Goal: Task Accomplishment & Management: Manage account settings

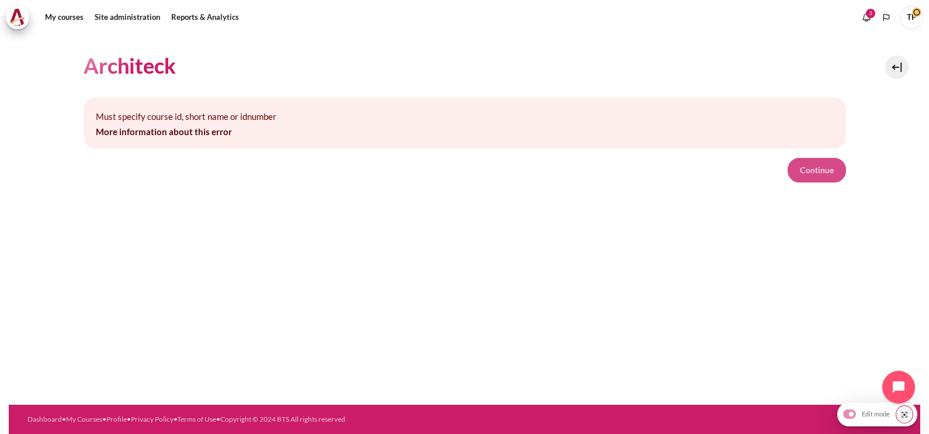
click at [807, 170] on button "Continue" at bounding box center [817, 170] width 58 height 25
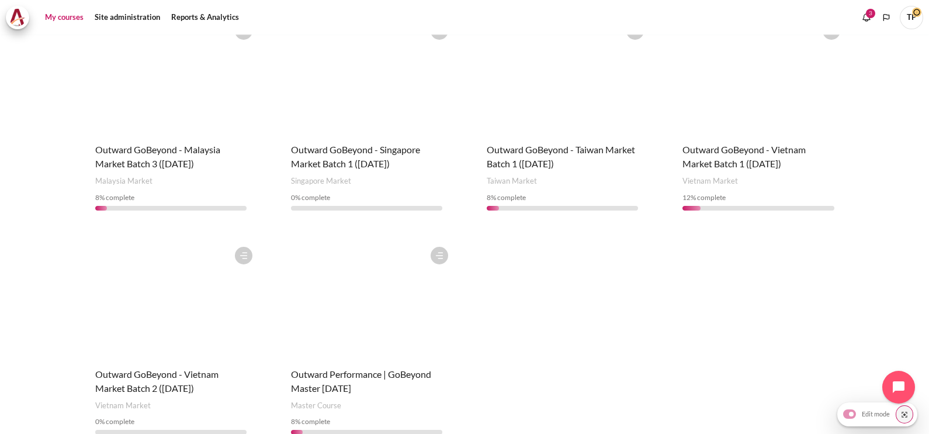
scroll to position [658, 0]
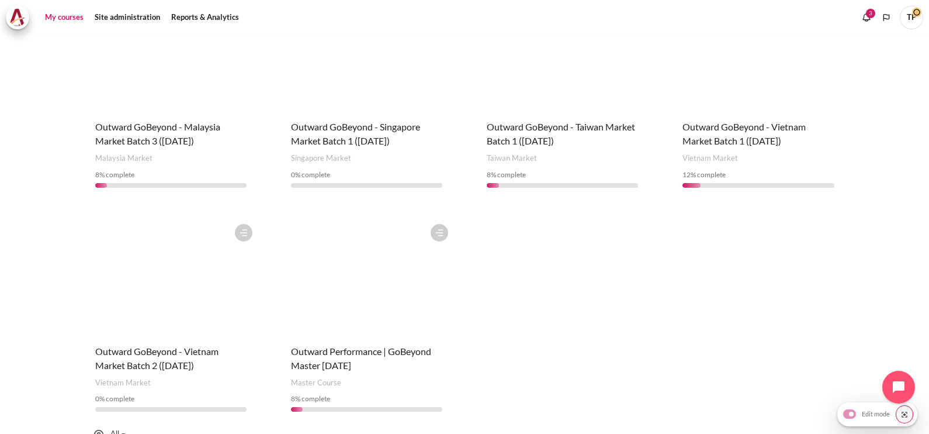
click at [393, 251] on figure "Content" at bounding box center [366, 276] width 175 height 117
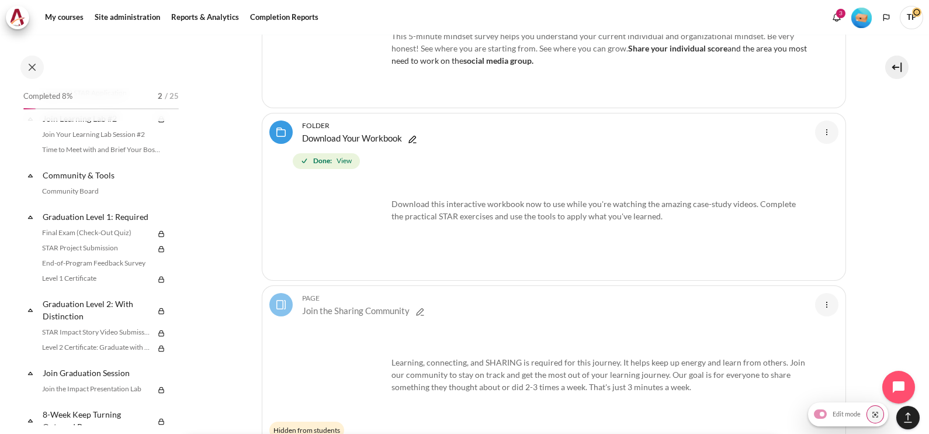
scroll to position [1537, 0]
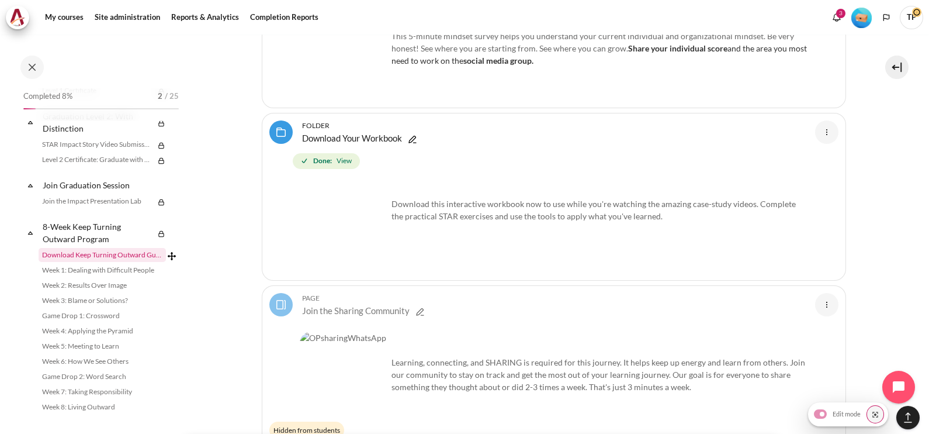
click at [84, 255] on link "Download Keep Turning Outward Guide" at bounding box center [102, 255] width 127 height 14
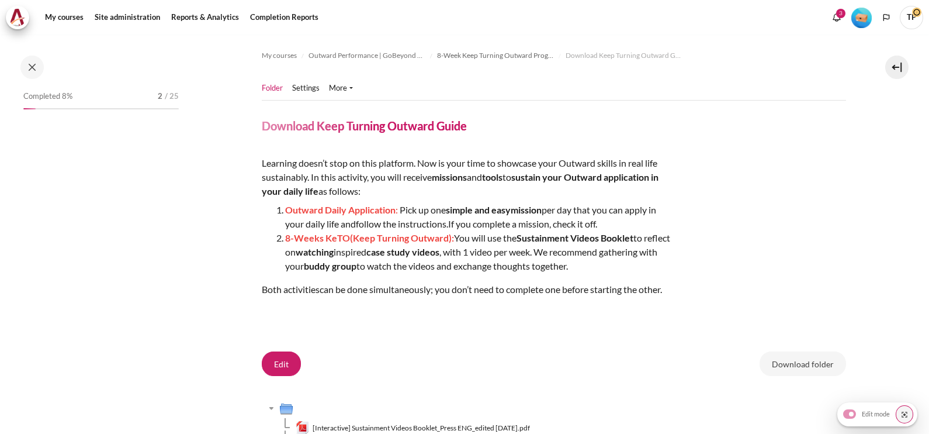
scroll to position [1528, 0]
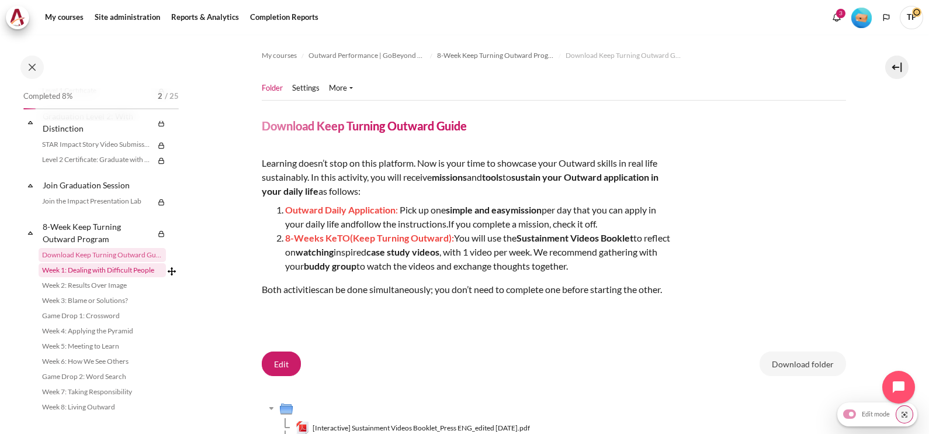
click at [75, 277] on link "Week 1: Dealing with Difficult People" at bounding box center [102, 270] width 127 height 14
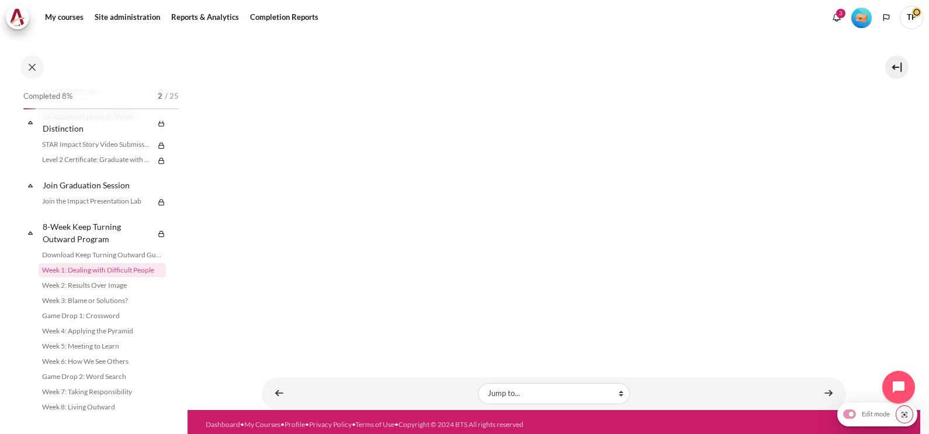
scroll to position [216, 0]
click at [247, 298] on section "My courses Outward Performance | GoBeyond Master 3 July 2025 8-Week Keep Turnin…" at bounding box center [554, 114] width 734 height 592
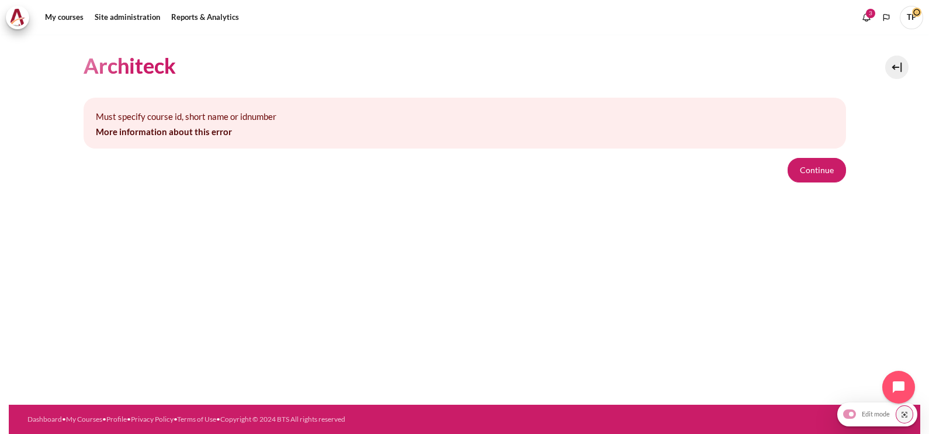
click at [833, 182] on div "Architeck Must specify course id, short name or idnumber More information about…" at bounding box center [465, 116] width 763 height 165
click at [780, 170] on form "Continue" at bounding box center [465, 170] width 763 height 25
click at [828, 160] on button "Continue" at bounding box center [817, 170] width 58 height 25
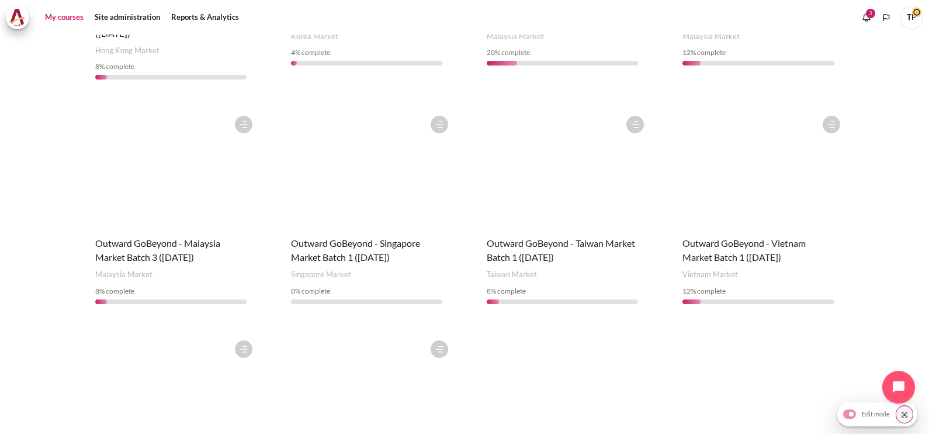
scroll to position [686, 0]
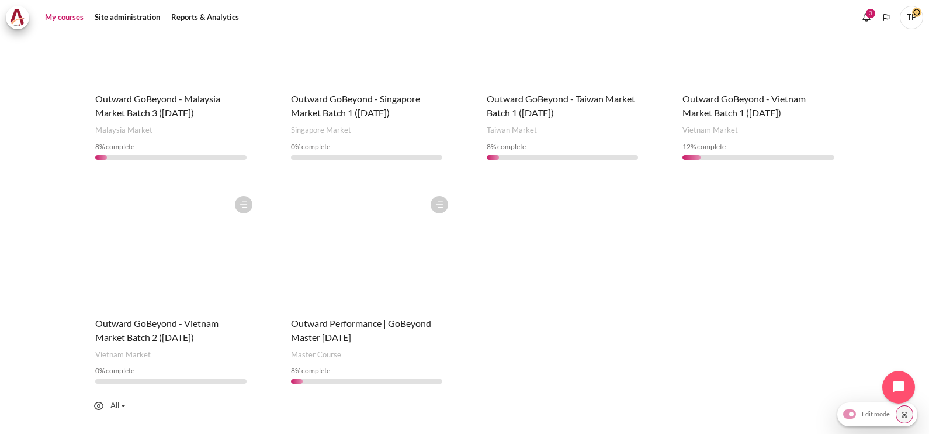
click at [321, 210] on figure "Content" at bounding box center [366, 248] width 175 height 117
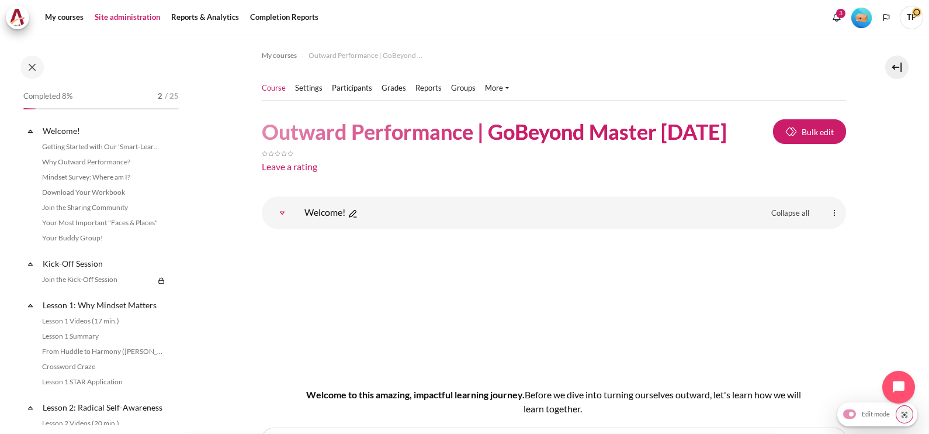
click at [128, 13] on link "Site administration" at bounding box center [128, 17] width 74 height 23
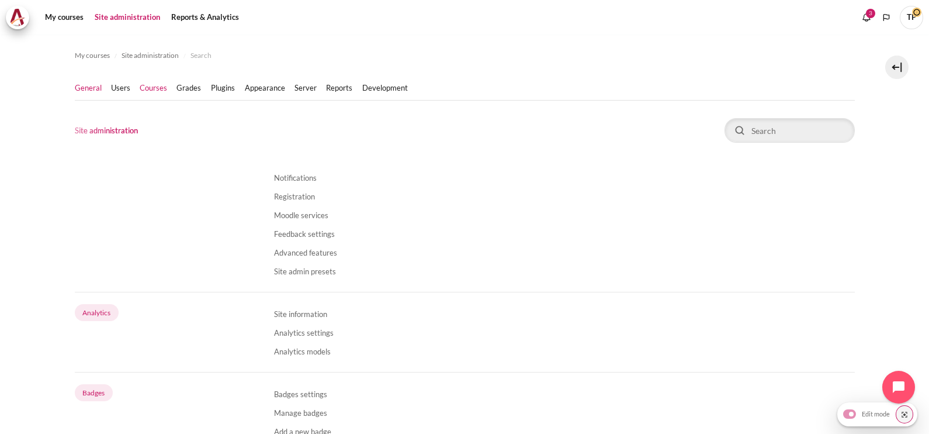
click at [154, 85] on link "Courses" at bounding box center [153, 88] width 27 height 12
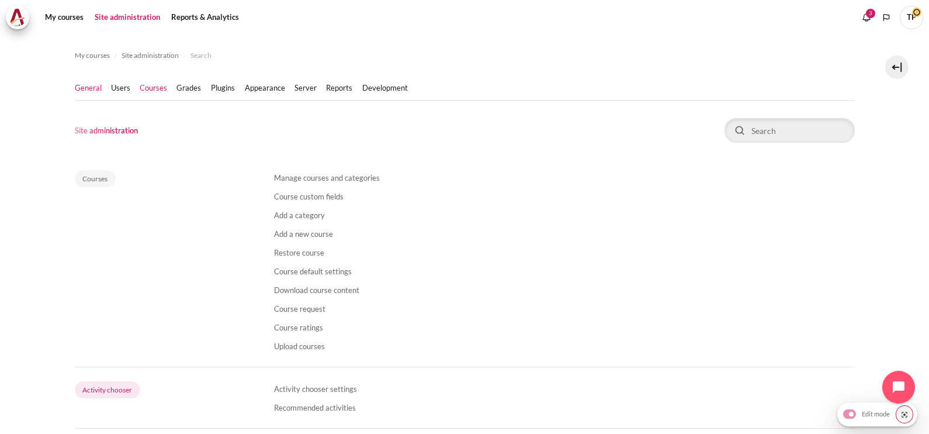
click at [92, 91] on link "General" at bounding box center [88, 88] width 27 height 12
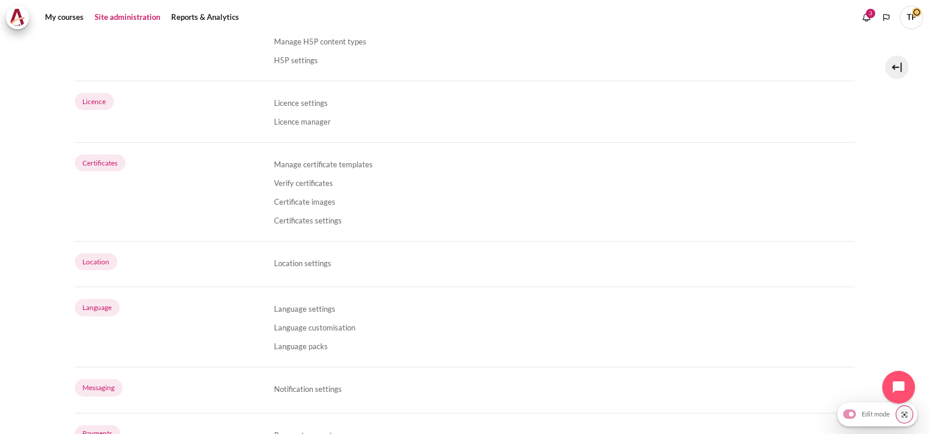
scroll to position [511, 0]
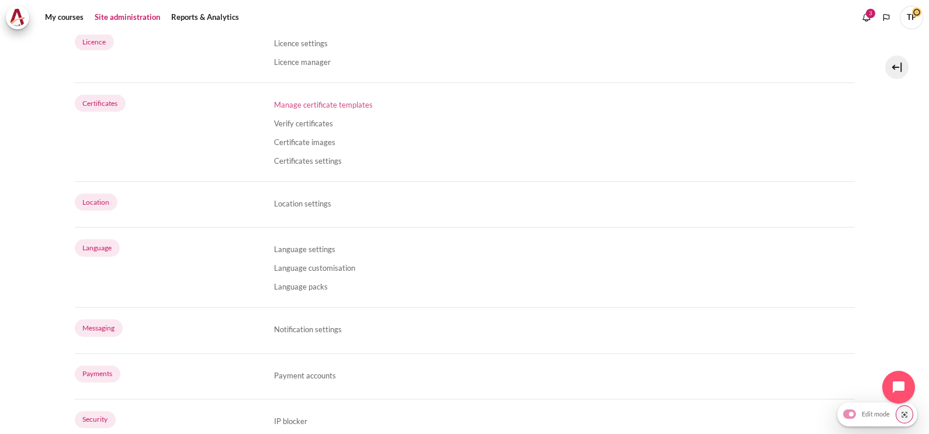
click at [306, 103] on link "Manage certificate templates" at bounding box center [323, 104] width 99 height 9
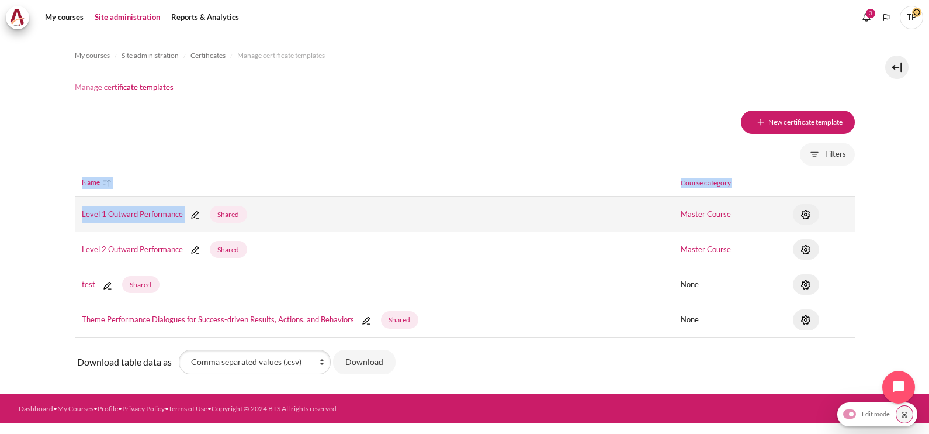
drag, startPoint x: 56, startPoint y: 205, endPoint x: 188, endPoint y: 212, distance: 132.3
click at [188, 212] on section "My courses Site administration Certificates Manage certificate templates Manage…" at bounding box center [464, 213] width 929 height 359
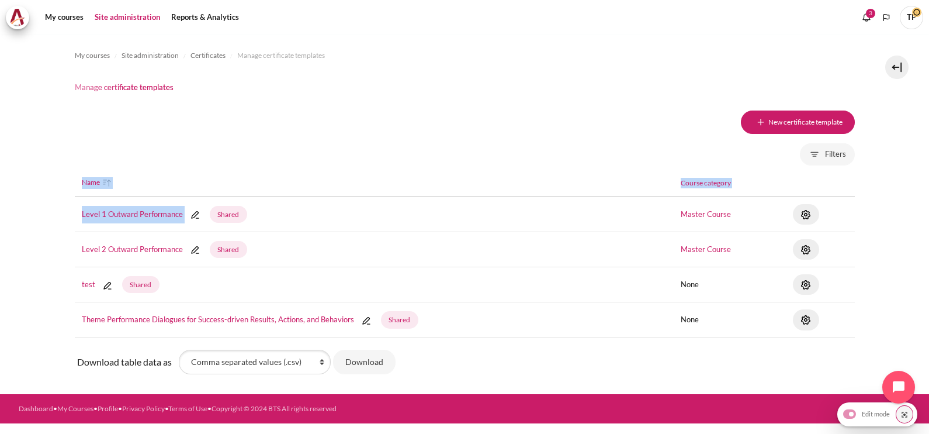
drag, startPoint x: 188, startPoint y: 212, endPoint x: 50, endPoint y: 224, distance: 138.4
click at [50, 224] on section "My courses Site administration Certificates Manage certificate templates Manage…" at bounding box center [464, 213] width 929 height 359
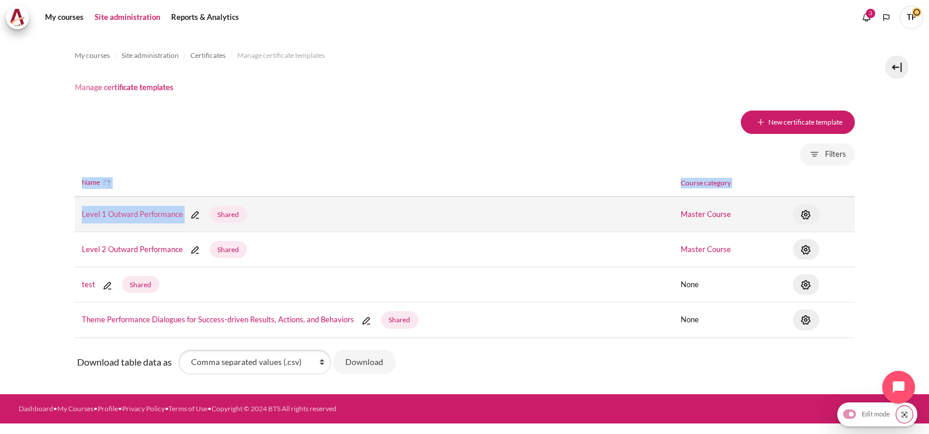
click at [82, 213] on link "Level 1 Outward Performance" at bounding box center [132, 213] width 101 height 9
drag, startPoint x: 75, startPoint y: 214, endPoint x: 185, endPoint y: 219, distance: 110.0
click at [185, 219] on td "Level 1 Outward Performance Shared" at bounding box center [375, 214] width 600 height 36
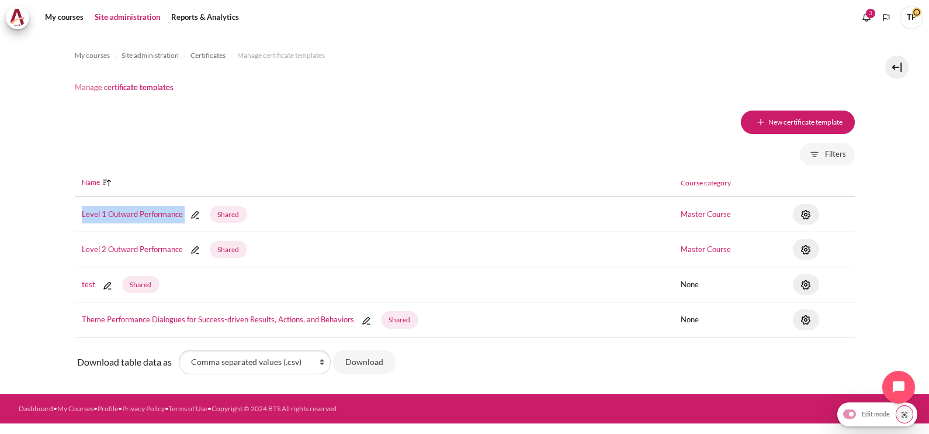
copy span "Level 1 Outward Performance"
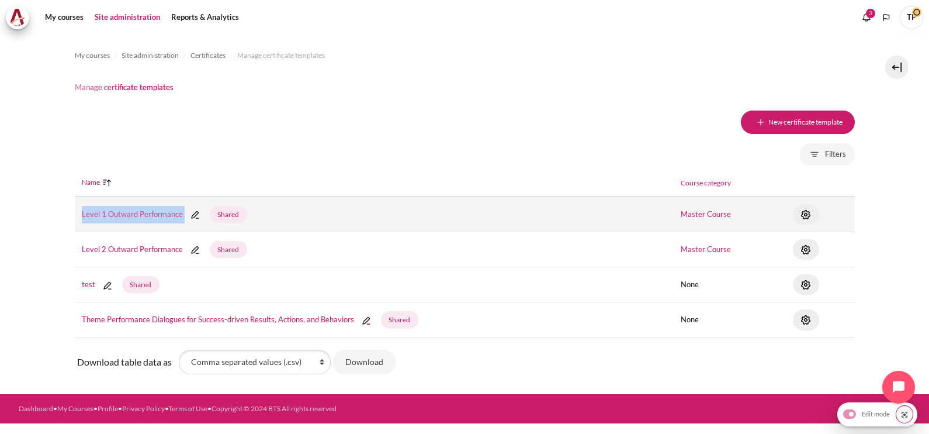
click at [146, 217] on td "Level 1 Outward Performance Shared" at bounding box center [375, 214] width 600 height 36
drag, startPoint x: 148, startPoint y: 215, endPoint x: 141, endPoint y: 217, distance: 7.4
click at [148, 215] on link "Level 1 Outward Performance" at bounding box center [132, 213] width 101 height 9
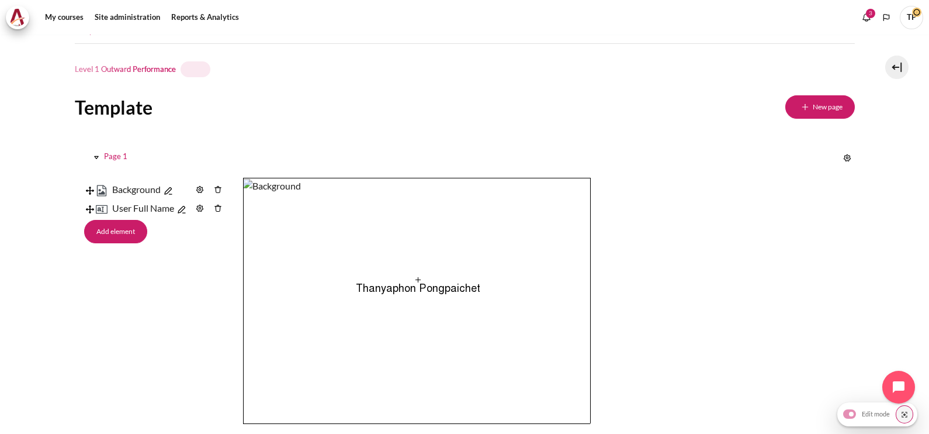
scroll to position [102, 0]
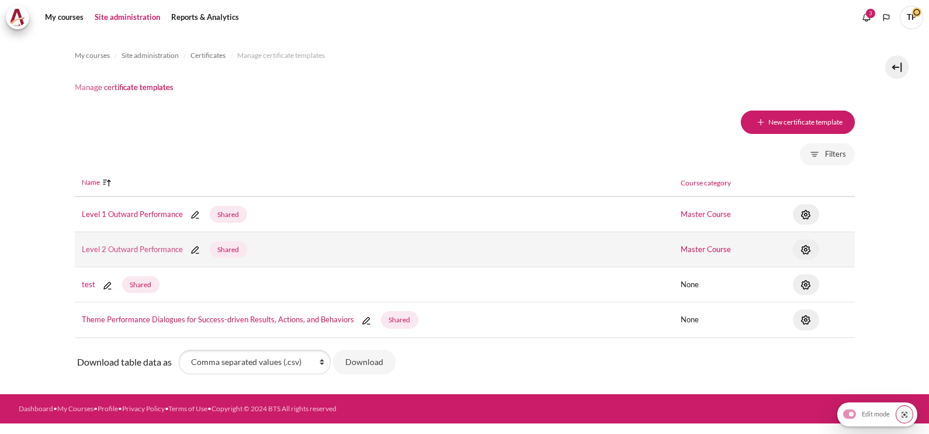
click at [99, 251] on link "Level 2 Outward Performance" at bounding box center [132, 248] width 101 height 9
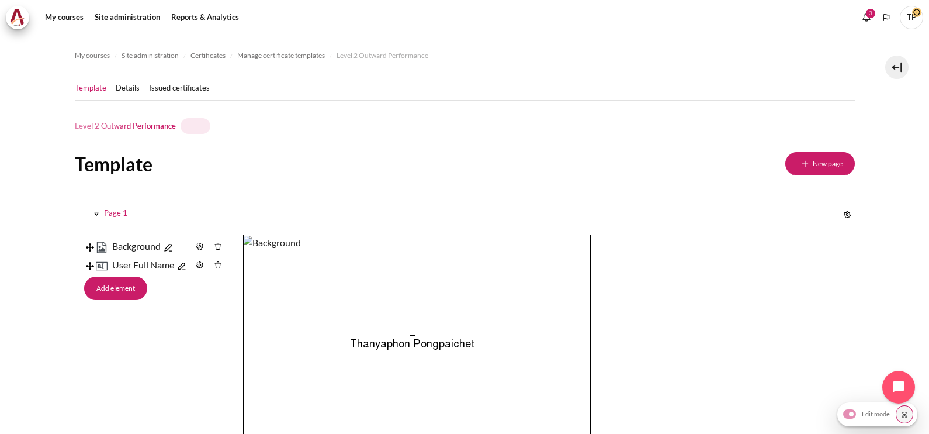
click at [827, 64] on ol "My courses Site administration Certificates Manage certificate templates Level …" at bounding box center [465, 55] width 780 height 19
click at [199, 246] on img "Content" at bounding box center [200, 246] width 11 height 11
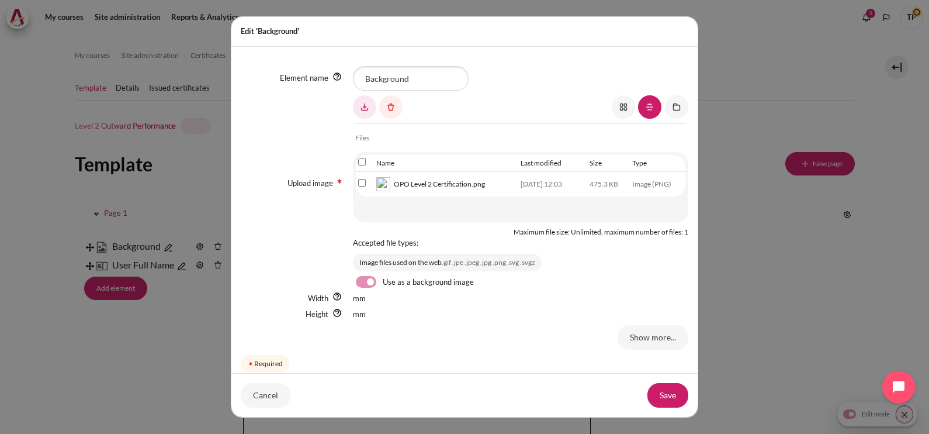
click at [361, 182] on input "Select file 'OPO Level 2 Certification.png'" at bounding box center [362, 183] width 8 height 8
checkbox input "true"
click at [371, 109] on link at bounding box center [364, 106] width 23 height 23
click at [825, 313] on div "Edit 'Background' Element name Background Upload image Upload image" at bounding box center [464, 217] width 929 height 434
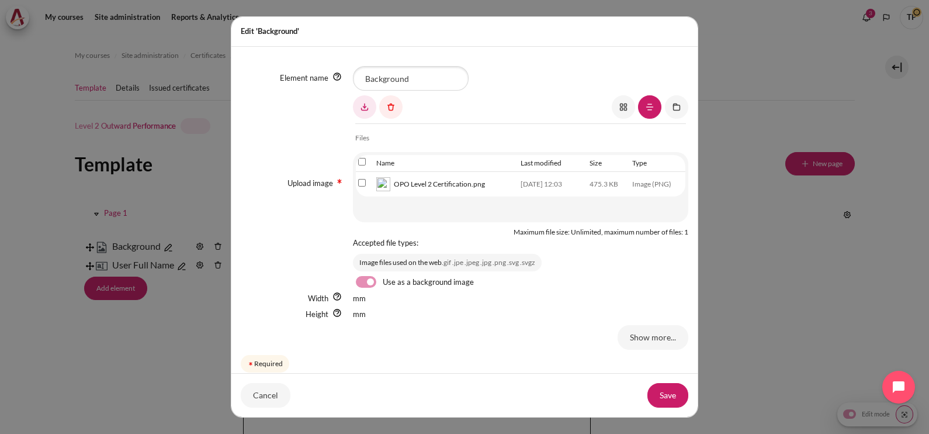
click at [815, 251] on div "Edit 'Background' Element name Background Upload image Upload image" at bounding box center [464, 217] width 929 height 434
click at [272, 402] on button "Cancel" at bounding box center [266, 395] width 50 height 25
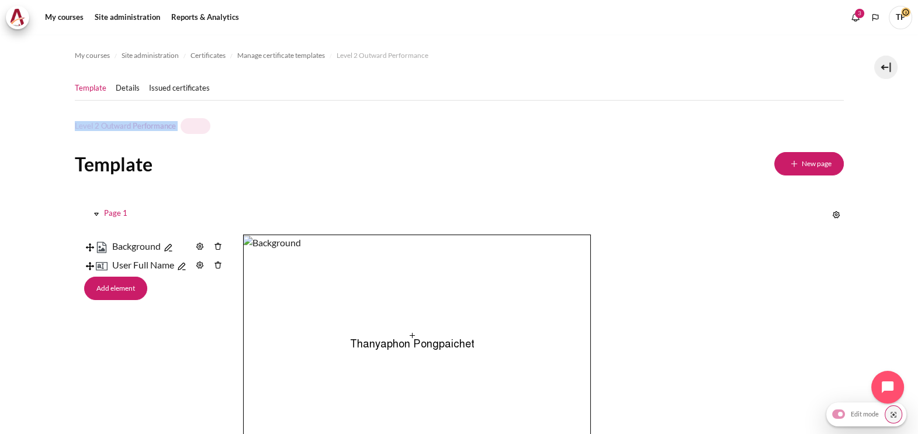
drag, startPoint x: 61, startPoint y: 131, endPoint x: 56, endPoint y: 126, distance: 7.4
click at [56, 126] on section "My courses Site administration Certificates Manage certificate templates Level …" at bounding box center [459, 270] width 918 height 472
copy h1 "Level 2 Outward Performance"
click at [154, 123] on h1 "Level 2 Outward Performance Shared" at bounding box center [143, 126] width 136 height 16
click at [213, 146] on div "My courses Site administration Certificates Manage certificate templates Level …" at bounding box center [459, 270] width 769 height 472
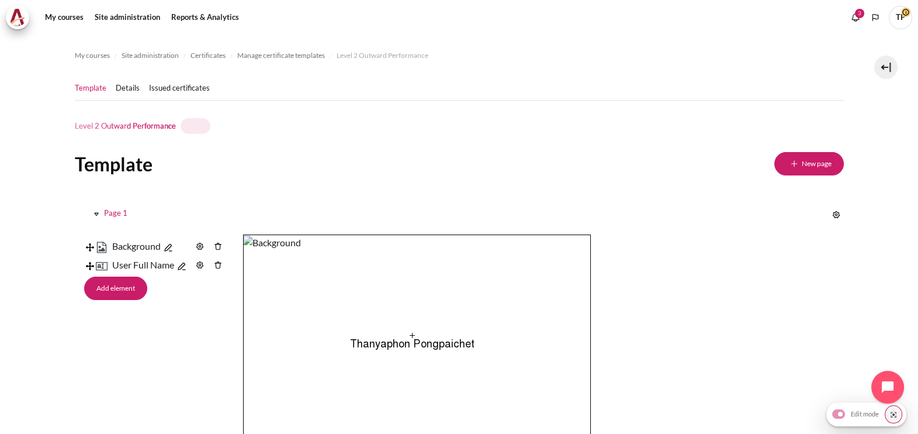
click at [187, 125] on div "Shared" at bounding box center [196, 126] width 30 height 16
click at [838, 202] on section "My courses Site administration Certificates Manage certificate templates Level …" at bounding box center [459, 270] width 918 height 472
click at [832, 213] on img "Content" at bounding box center [836, 214] width 11 height 11
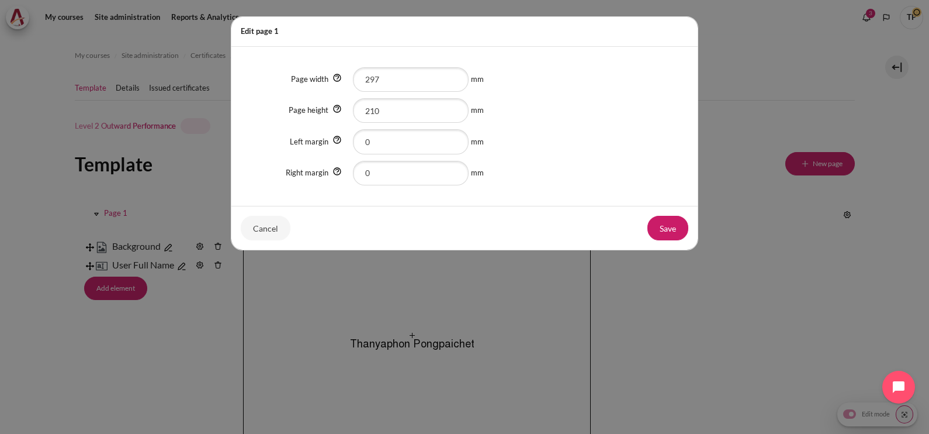
drag, startPoint x: 767, startPoint y: 287, endPoint x: 730, endPoint y: 278, distance: 38.6
click at [764, 283] on div "Edit page 1 Page width Page width Page width 297 mm Page height Page height Pag…" at bounding box center [464, 217] width 929 height 434
click at [196, 189] on div "Edit page 1 Page width Page width Page width 297 mm Page height Page height Pag…" at bounding box center [464, 217] width 929 height 434
click at [265, 222] on button "Cancel" at bounding box center [266, 228] width 50 height 25
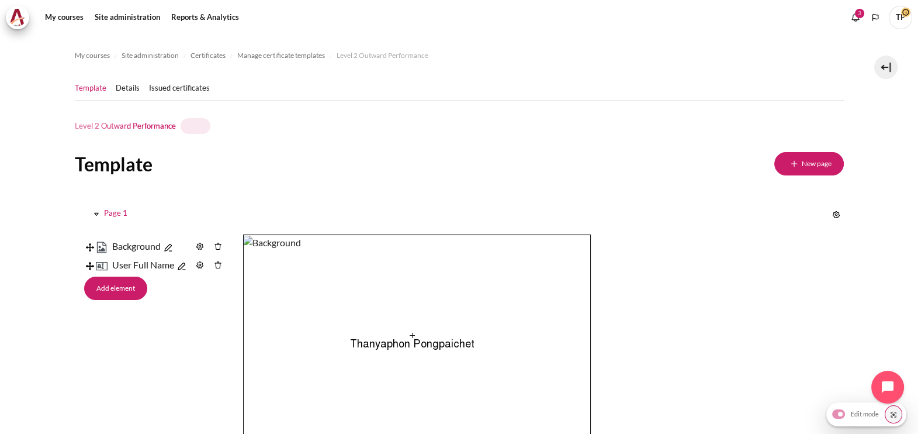
click at [148, 244] on link "Background" at bounding box center [143, 245] width 62 height 11
click at [231, 253] on div "Background User Full Name Border Code" at bounding box center [459, 357] width 751 height 246
click at [202, 248] on img "Content" at bounding box center [200, 246] width 11 height 11
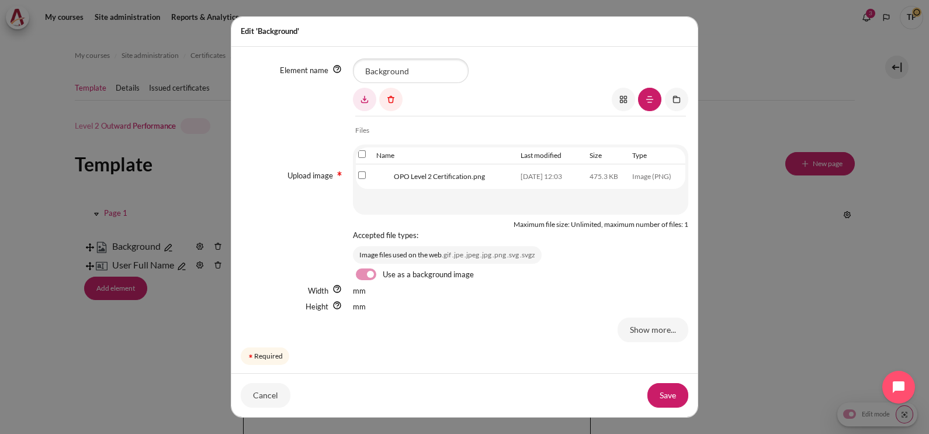
scroll to position [22, 0]
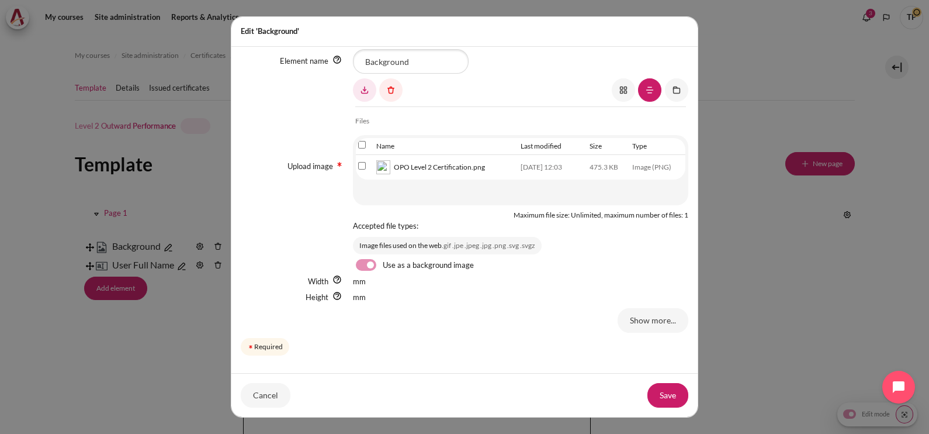
drag, startPoint x: 834, startPoint y: 278, endPoint x: 810, endPoint y: 280, distance: 24.1
click at [834, 278] on div "Edit 'Background' Element name Background Upload image Upload image" at bounding box center [464, 217] width 929 height 434
drag, startPoint x: 284, startPoint y: 395, endPoint x: 174, endPoint y: 310, distance: 138.8
click at [284, 395] on button "Cancel" at bounding box center [266, 395] width 50 height 25
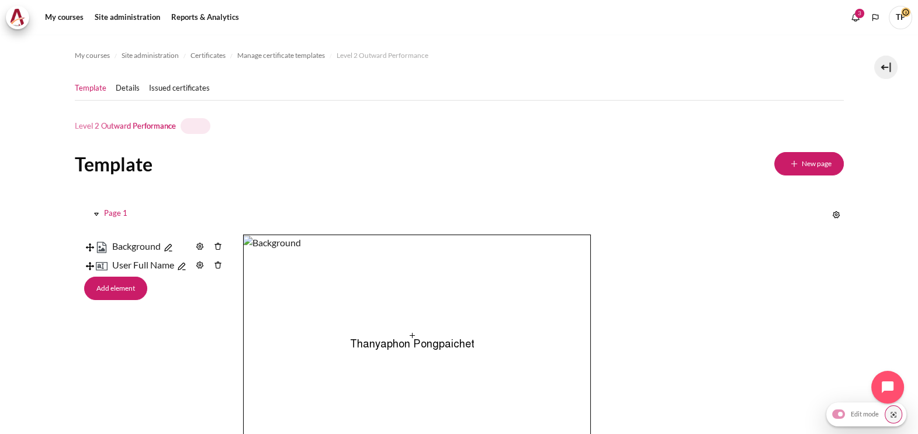
click at [201, 264] on img "Content" at bounding box center [200, 265] width 11 height 11
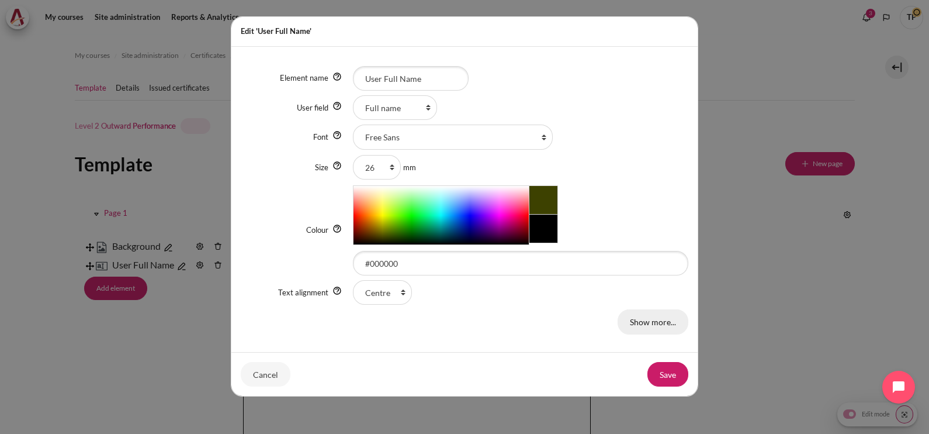
drag, startPoint x: 642, startPoint y: 329, endPoint x: 632, endPoint y: 314, distance: 17.7
click at [642, 329] on link "Show more..." at bounding box center [653, 321] width 71 height 25
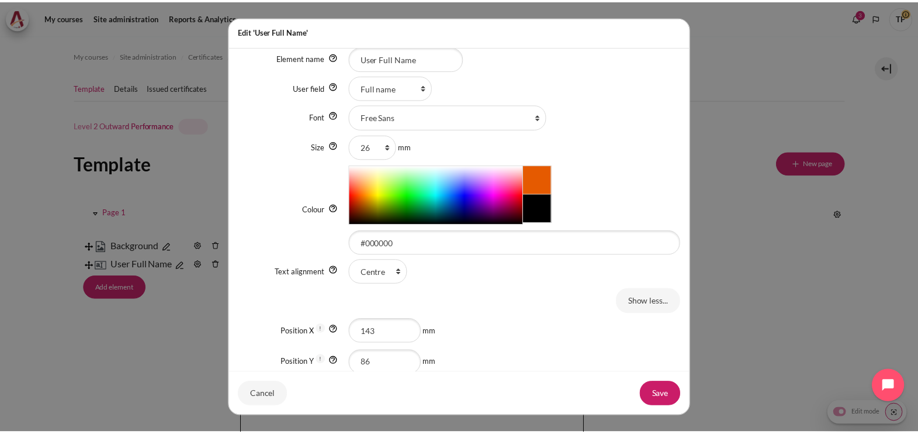
scroll to position [0, 0]
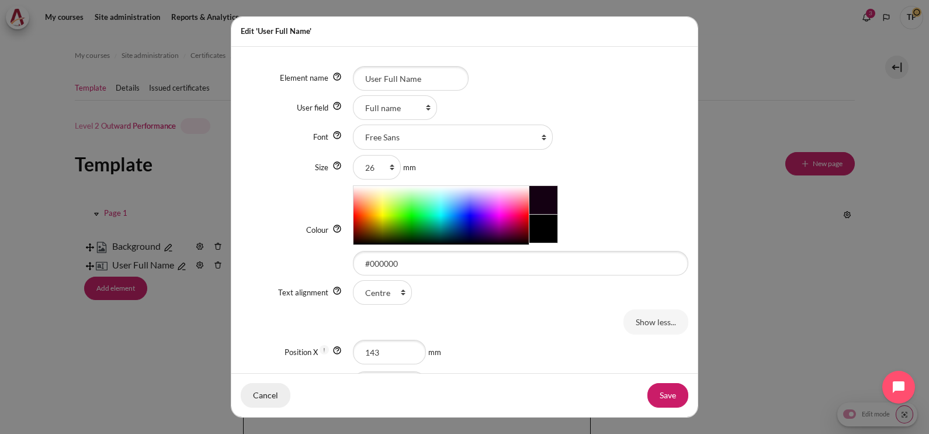
click at [261, 386] on button "Cancel" at bounding box center [266, 395] width 50 height 25
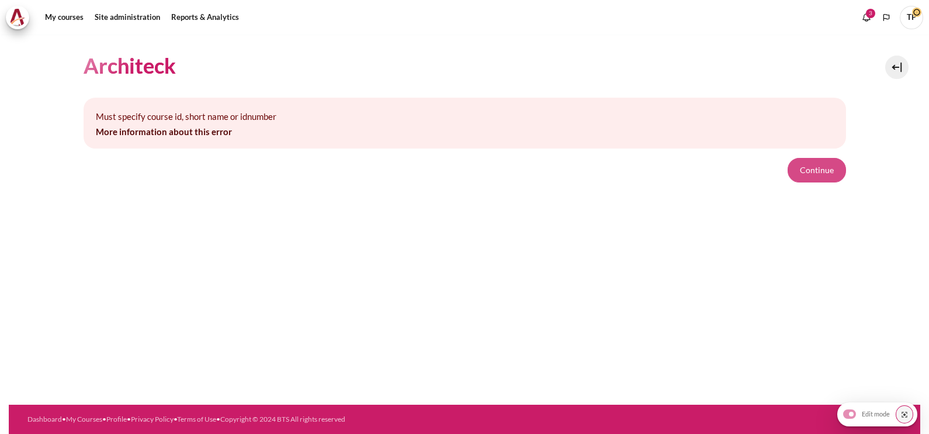
click at [811, 172] on button "Continue" at bounding box center [817, 170] width 58 height 25
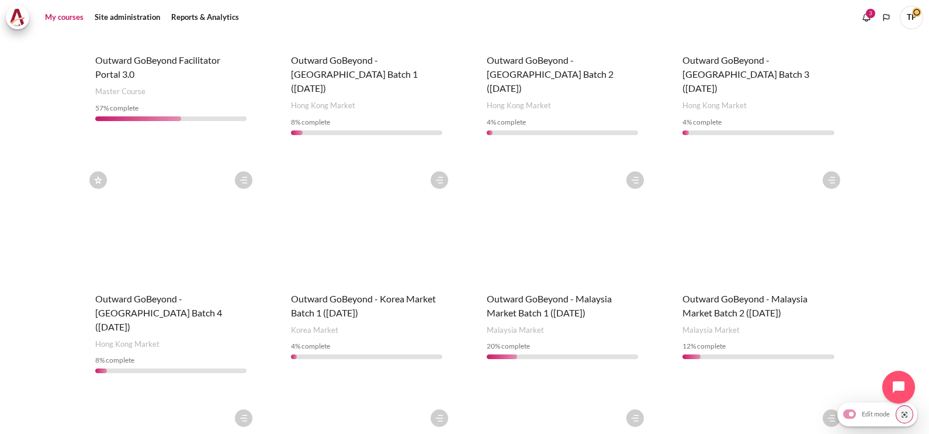
scroll to position [658, 0]
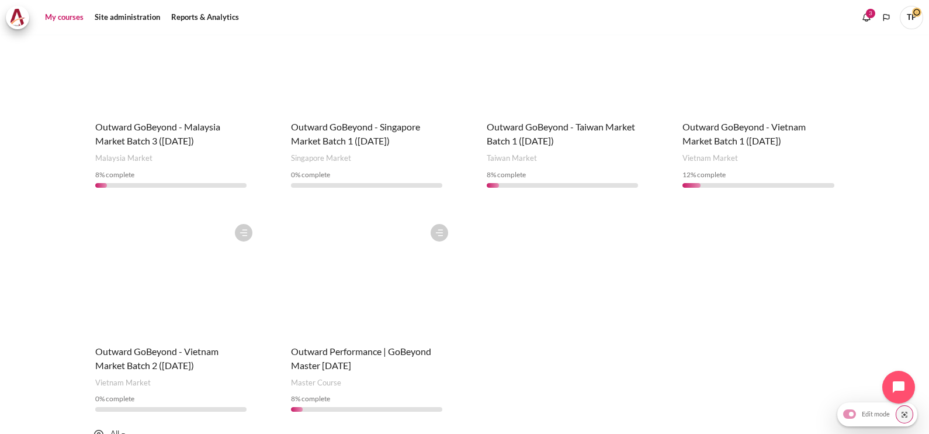
click at [365, 219] on figure "Content" at bounding box center [366, 276] width 175 height 117
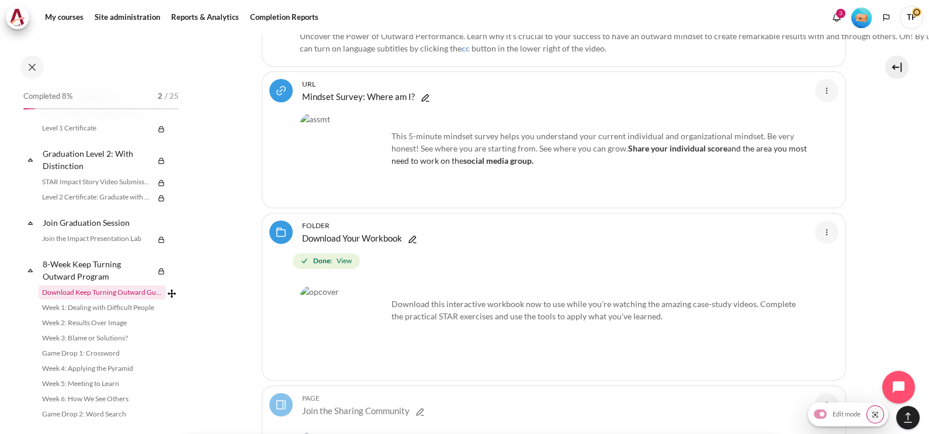
scroll to position [1391, 0]
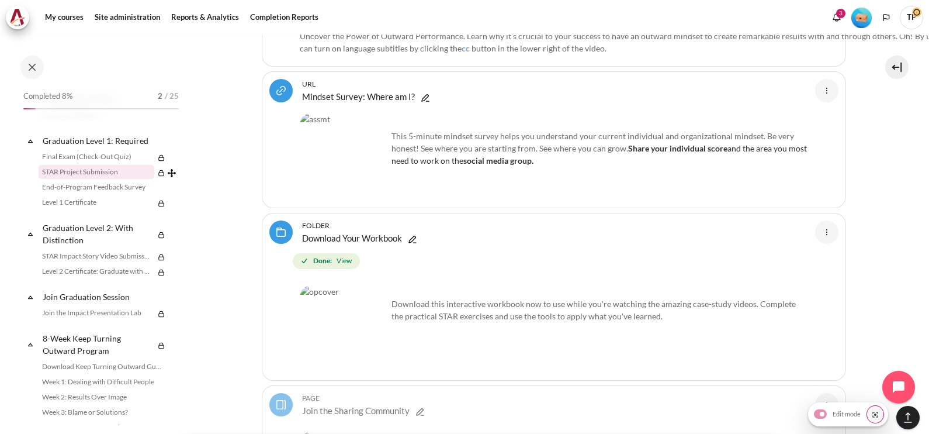
click at [68, 179] on link "STAR Project Submission" at bounding box center [97, 172] width 116 height 14
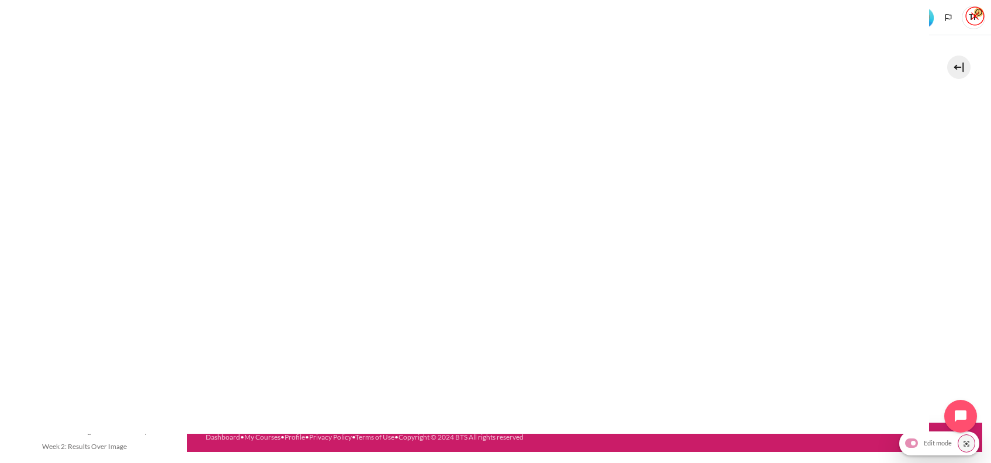
scroll to position [1342, 0]
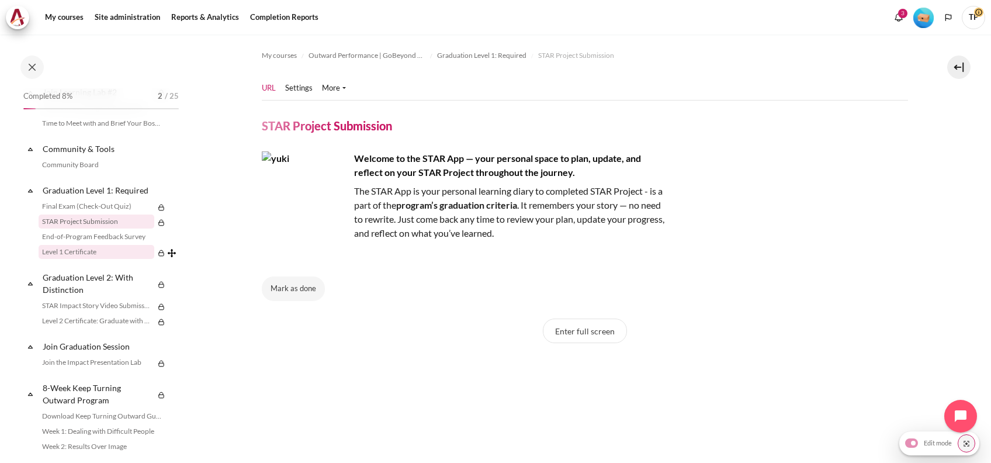
click at [79, 259] on link "Level 1 Certificate" at bounding box center [97, 252] width 116 height 14
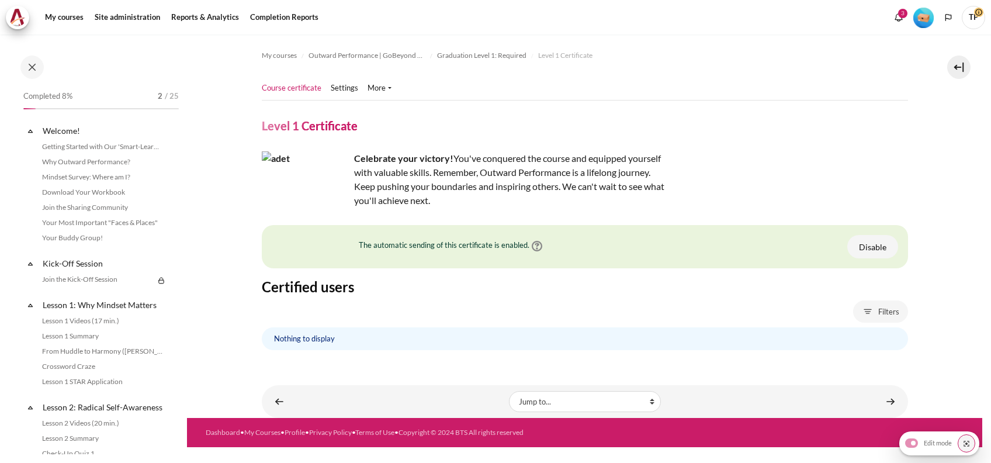
scroll to position [1371, 0]
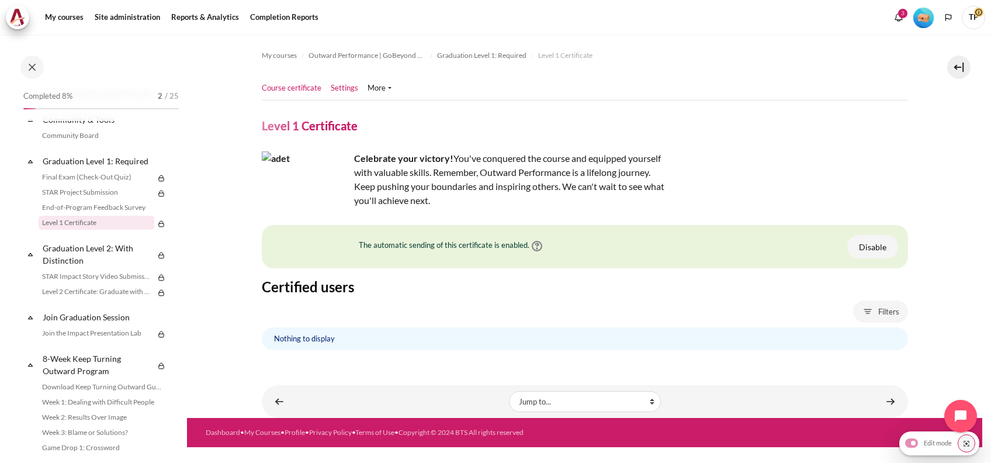
click at [339, 88] on link "Settings" at bounding box center [344, 88] width 27 height 12
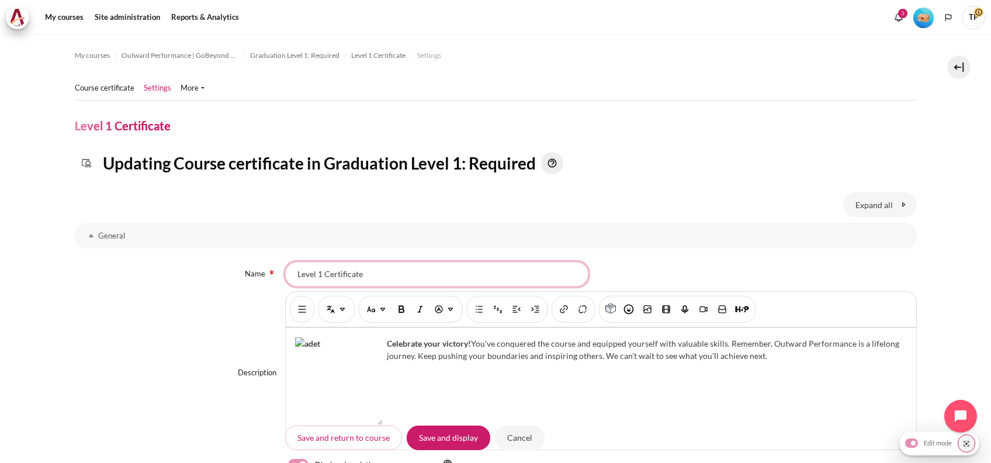
drag, startPoint x: 388, startPoint y: 275, endPoint x: 204, endPoint y: 267, distance: 184.3
click at [204, 267] on div "Name Level 1 Certificate" at bounding box center [496, 274] width 842 height 25
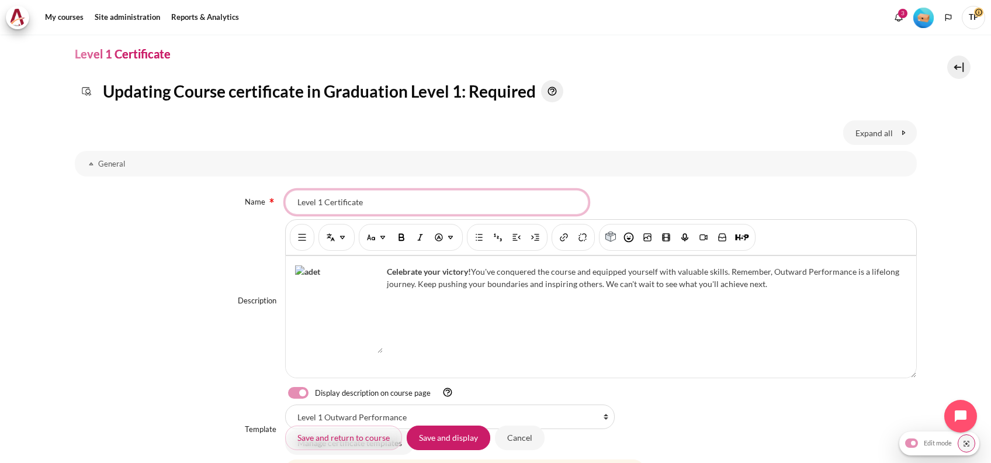
scroll to position [155, 0]
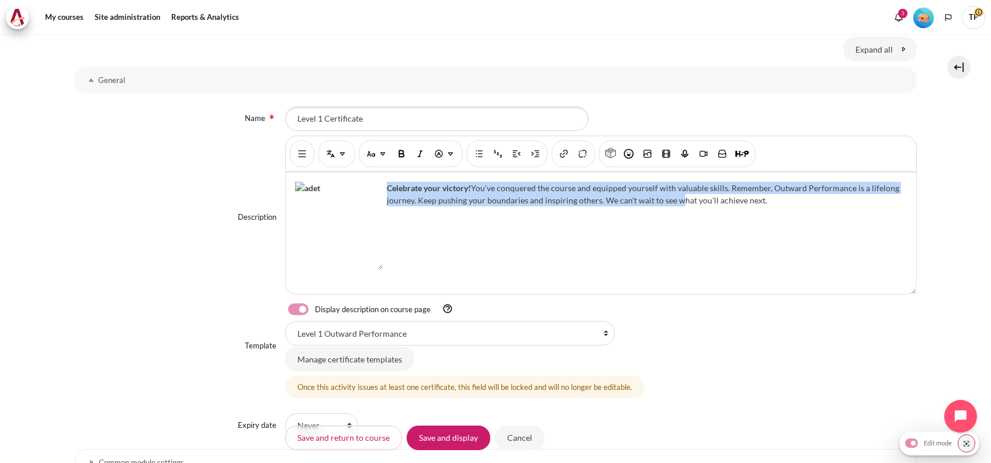
drag, startPoint x: 292, startPoint y: 186, endPoint x: 679, endPoint y: 280, distance: 398.8
click at [679, 280] on div "Celebrate your victory! You've conquered the course and equipped yourself with …" at bounding box center [601, 233] width 631 height 122
click at [492, 265] on div "Celebrate your victory! You've conquered the course and equipped yourself with …" at bounding box center [601, 233] width 631 height 122
drag, startPoint x: 341, startPoint y: 241, endPoint x: 243, endPoint y: 178, distance: 116.4
click at [243, 178] on div "Description Rich text editor Celebrate your victory! You've conquered the cours…" at bounding box center [496, 217] width 842 height 163
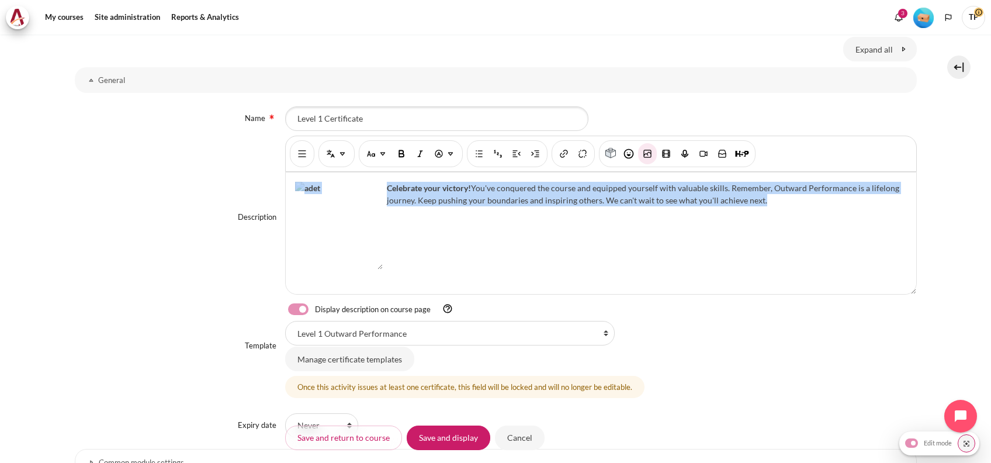
drag, startPoint x: 784, startPoint y: 202, endPoint x: 275, endPoint y: 176, distance: 509.8
click at [275, 176] on div "Description Rich text editor Celebrate your victory! You've conquered the cours…" at bounding box center [496, 217] width 842 height 163
copy div "Celebrate your victory! You've conquered the course and equipped yourself with …"
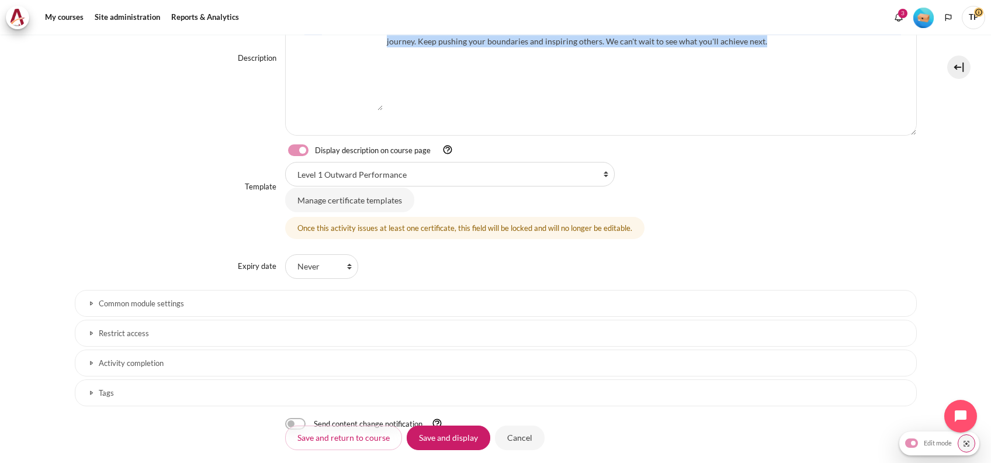
scroll to position [385, 0]
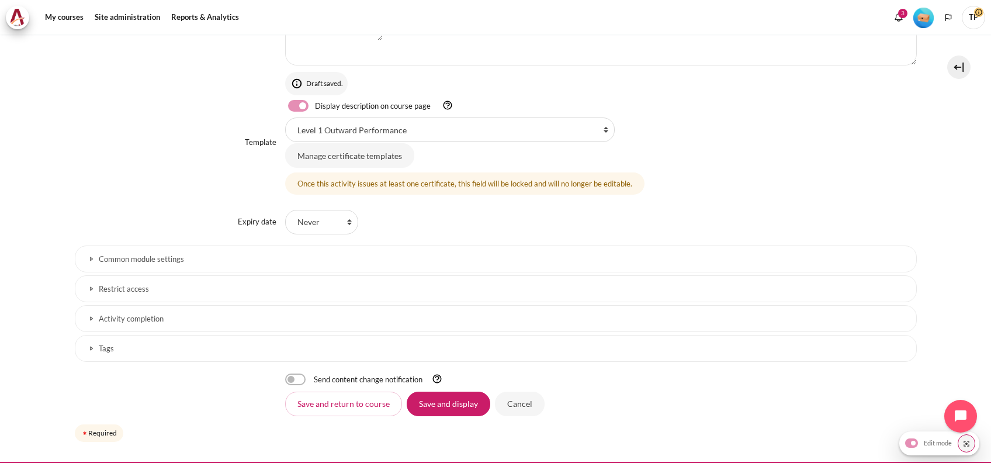
click at [115, 275] on link "Restrict access" at bounding box center [496, 288] width 842 height 27
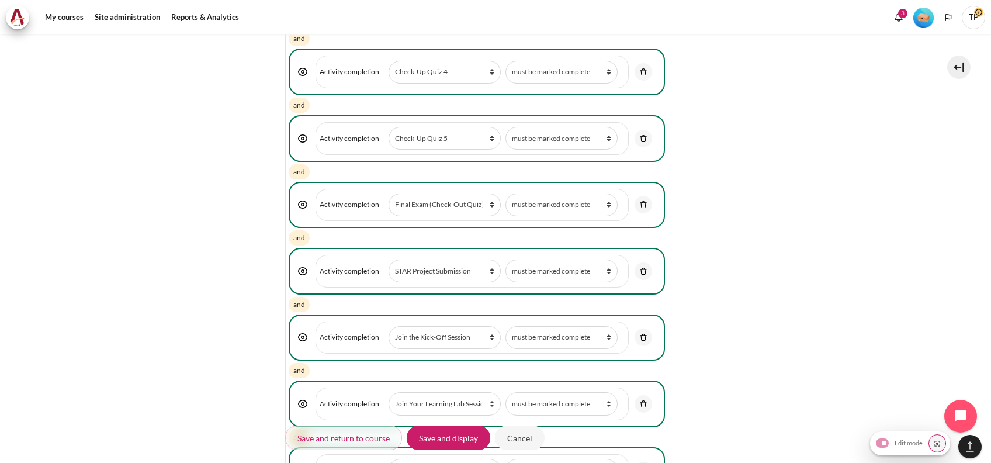
scroll to position [1683, 0]
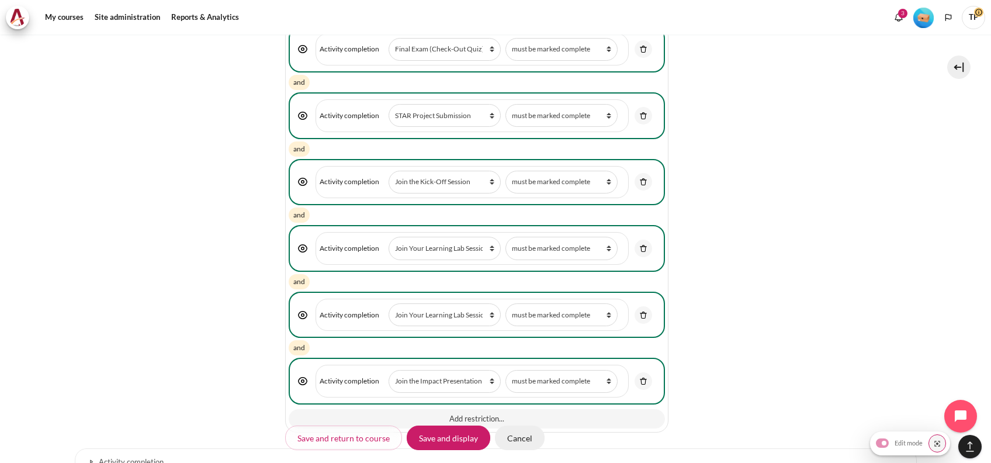
click at [524, 431] on input "Cancel" at bounding box center [520, 438] width 50 height 25
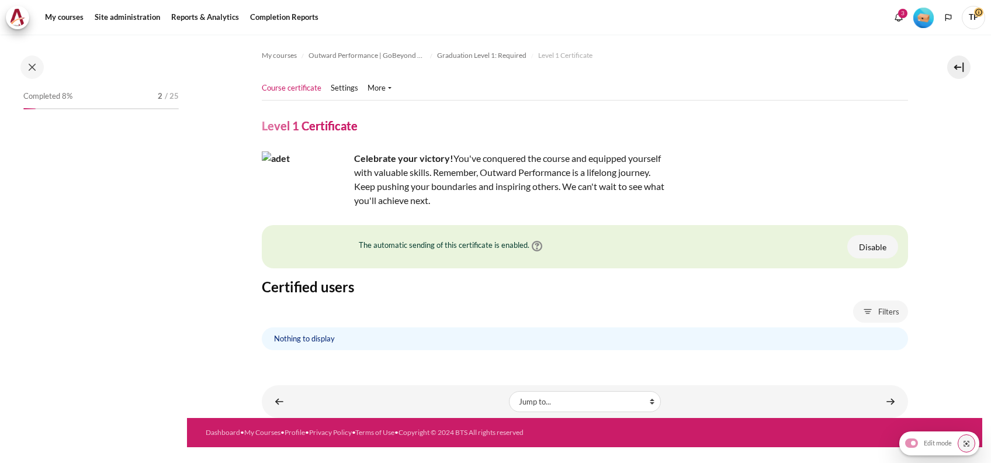
scroll to position [1371, 0]
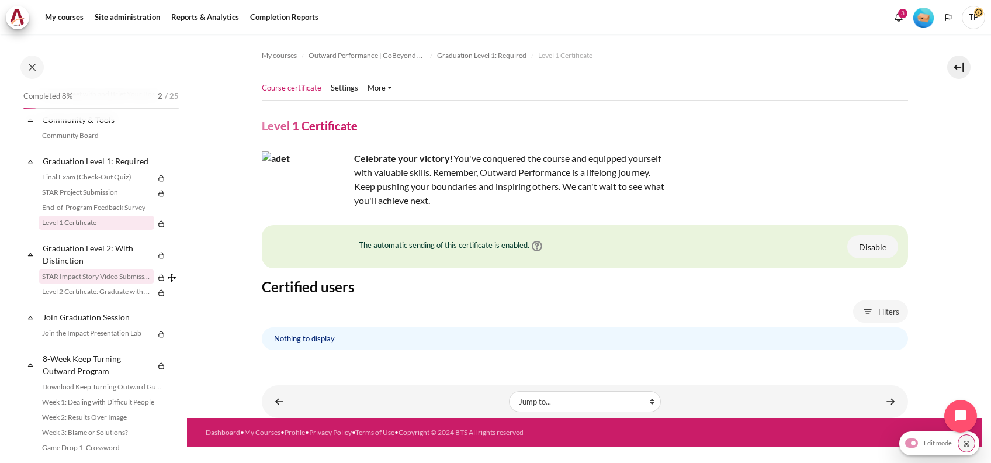
click at [67, 284] on link "STAR Impact Story Video Submission" at bounding box center [97, 276] width 116 height 14
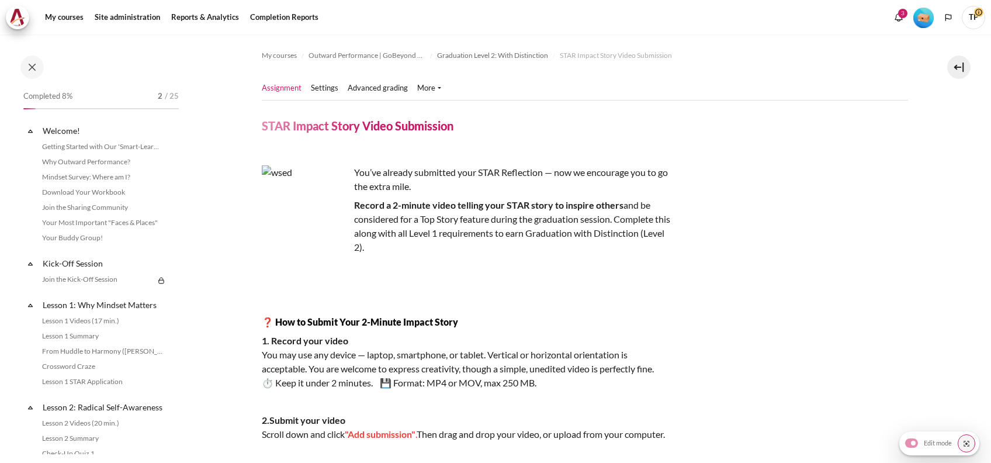
scroll to position [1425, 0]
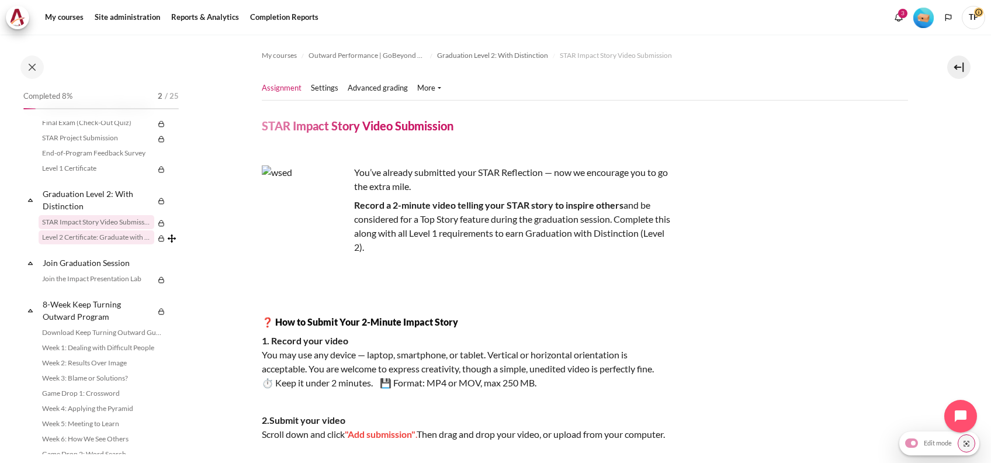
click at [73, 244] on link "Level 2 Certificate: Graduate with Distinction" at bounding box center [97, 237] width 116 height 14
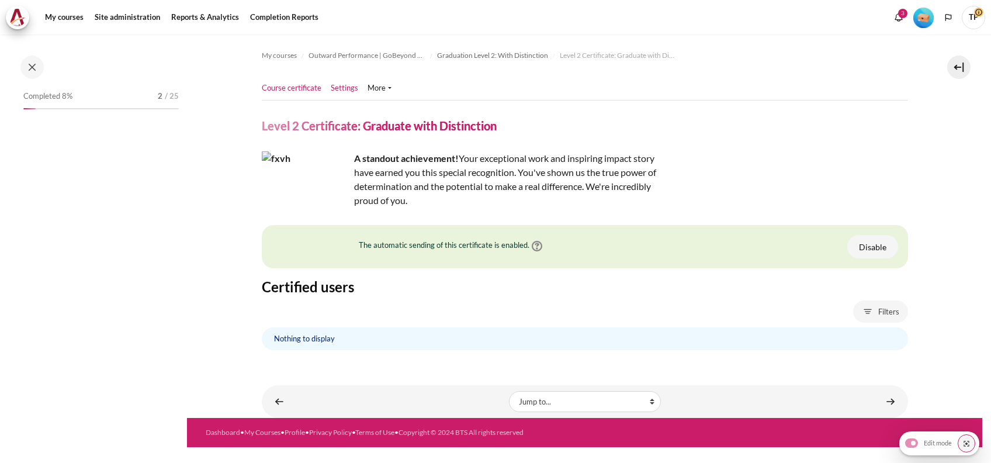
scroll to position [1440, 0]
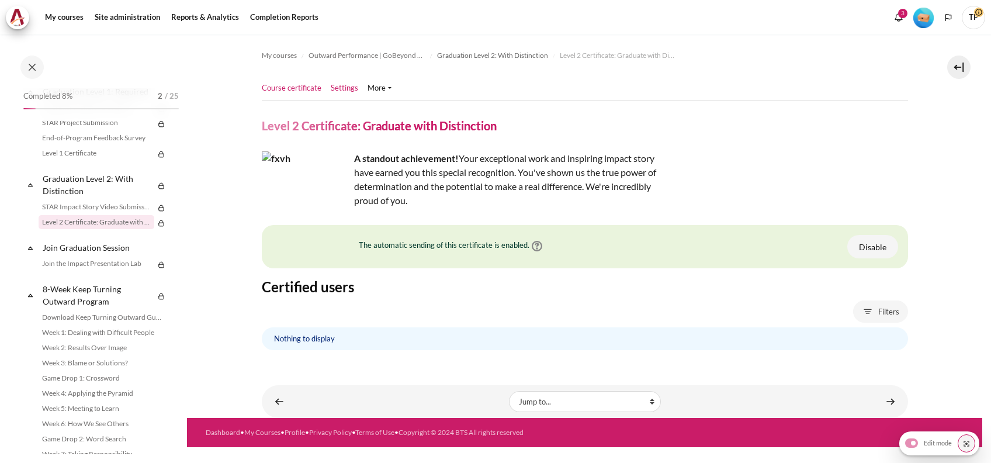
click at [338, 89] on link "Settings" at bounding box center [344, 88] width 27 height 12
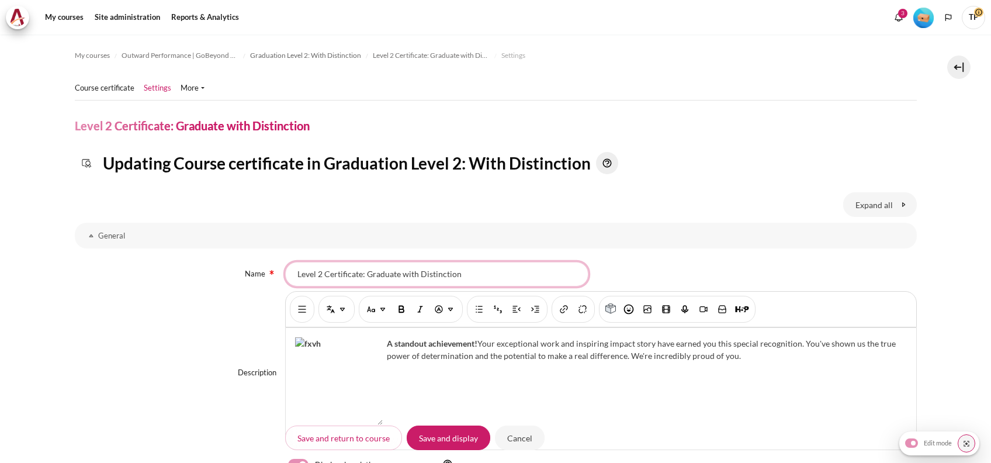
drag, startPoint x: 473, startPoint y: 278, endPoint x: 105, endPoint y: 247, distance: 369.0
click at [105, 247] on fieldset "General Name Level 2 Certificate: Graduate with Distinction Description Rich te…" at bounding box center [496, 414] width 842 height 383
drag, startPoint x: 318, startPoint y: 340, endPoint x: 772, endPoint y: 391, distance: 457.0
click at [772, 391] on div "A standout achievement! Your exceptional work and inspiring impact story have e…" at bounding box center [601, 389] width 631 height 122
click at [683, 375] on div "A standout achievement! Your exceptional work and inspiring impact story have e…" at bounding box center [601, 389] width 631 height 122
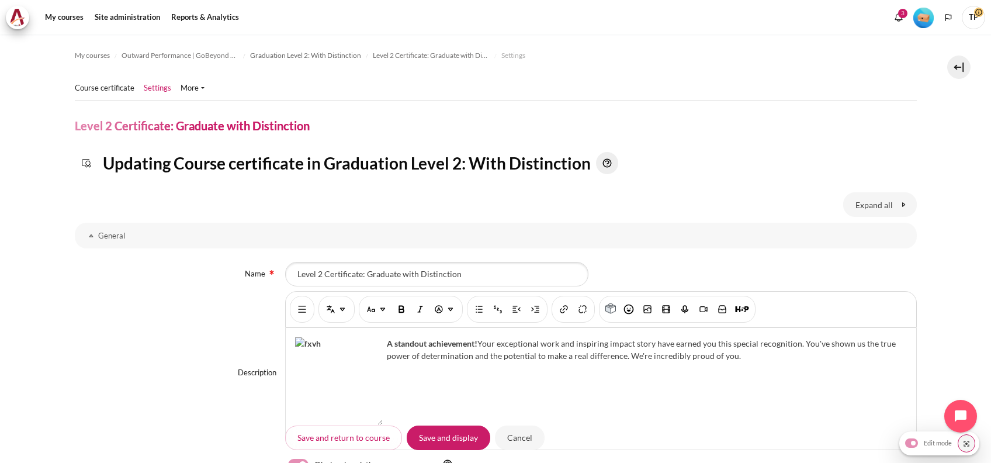
drag, startPoint x: 770, startPoint y: 357, endPoint x: 148, endPoint y: 344, distance: 622.1
click at [148, 344] on div "Description Rich text editor A standout achievement! Your exceptional work and …" at bounding box center [496, 372] width 842 height 163
copy div "A standout achievement! Your exceptional work and inspiring impact story have e…"
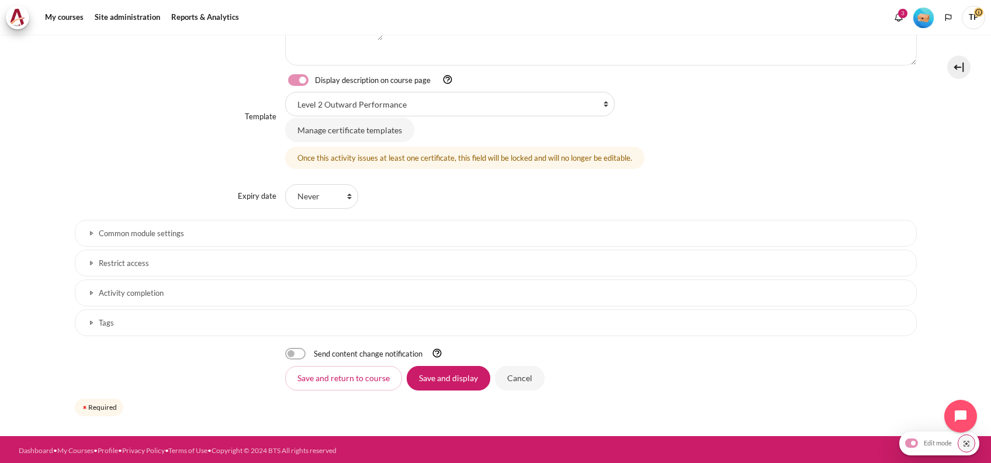
click at [172, 284] on link "Activity completion" at bounding box center [496, 292] width 842 height 27
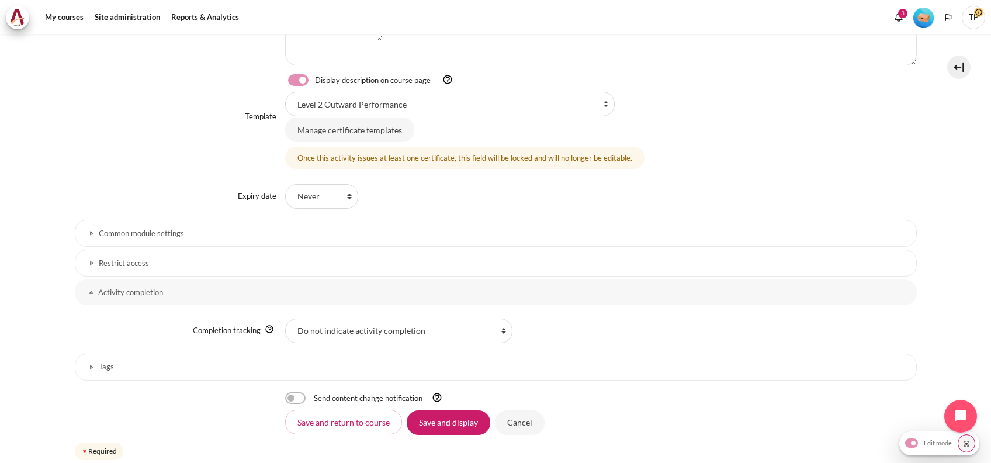
click at [176, 258] on h3 "Restrict access" at bounding box center [496, 263] width 794 height 10
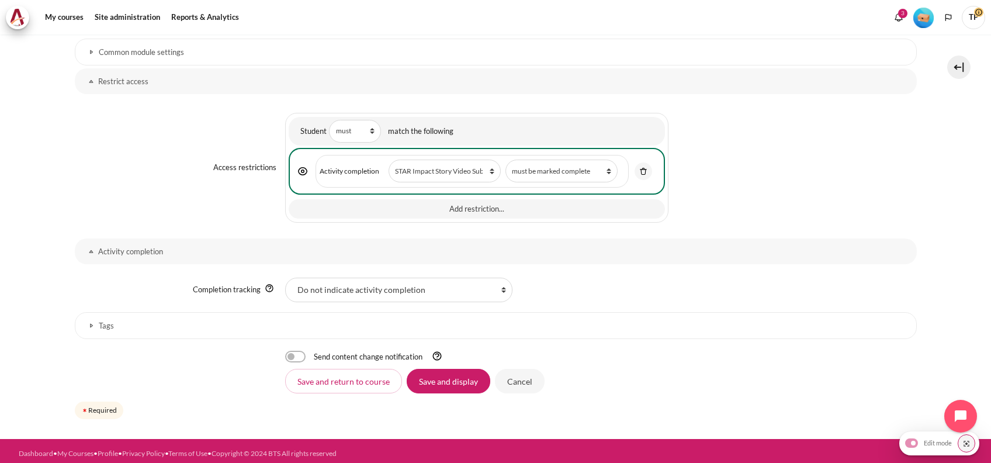
scroll to position [569, 0]
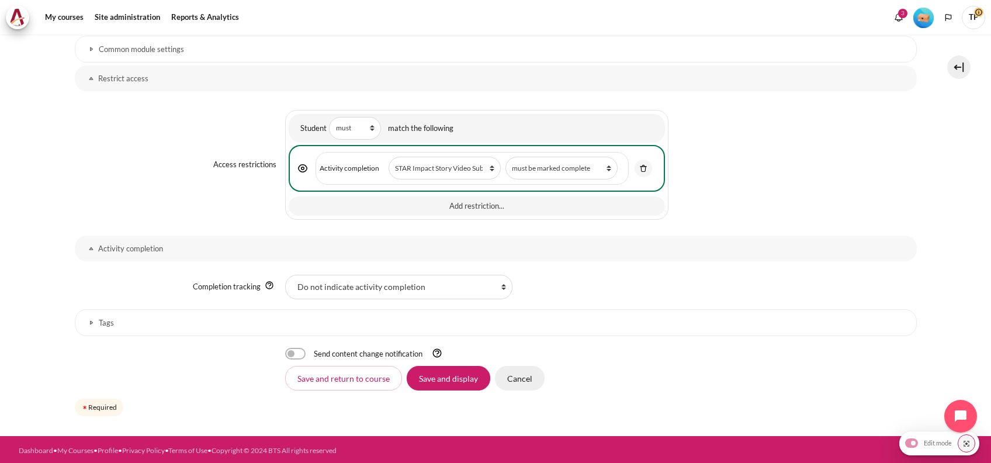
click at [533, 375] on input "Cancel" at bounding box center [520, 378] width 50 height 25
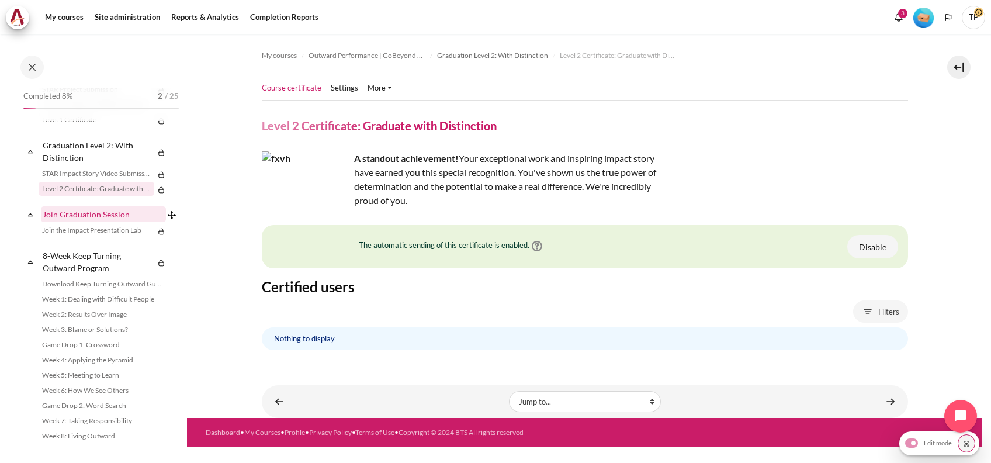
scroll to position [1523, 0]
click at [59, 19] on link "My courses" at bounding box center [64, 17] width 47 height 23
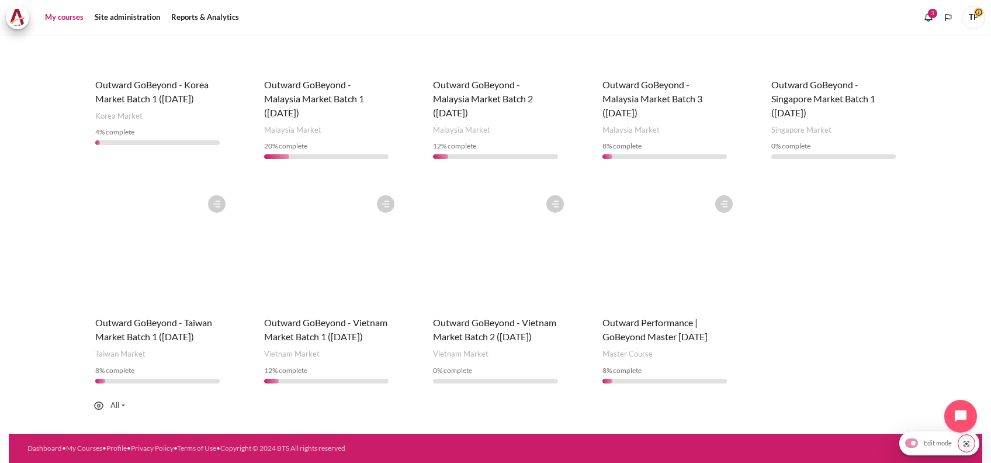
scroll to position [389, 0]
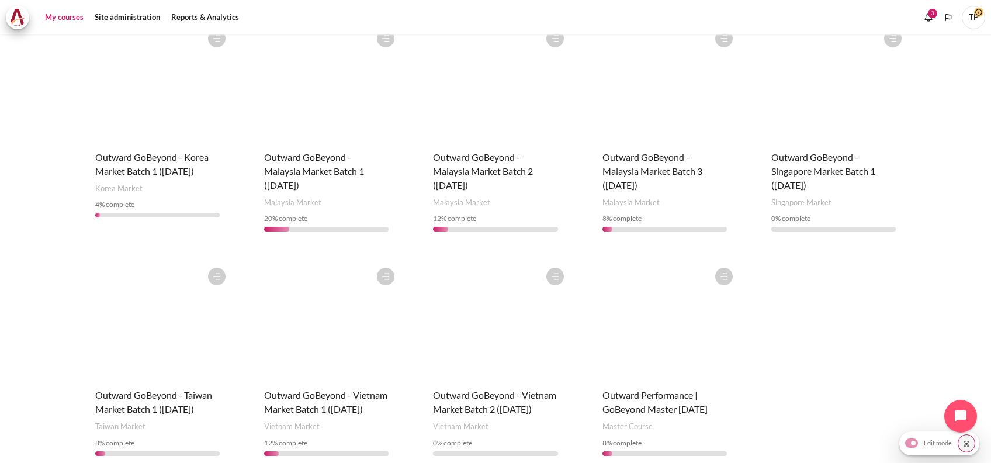
click at [355, 368] on figure "Content" at bounding box center [327, 320] width 148 height 117
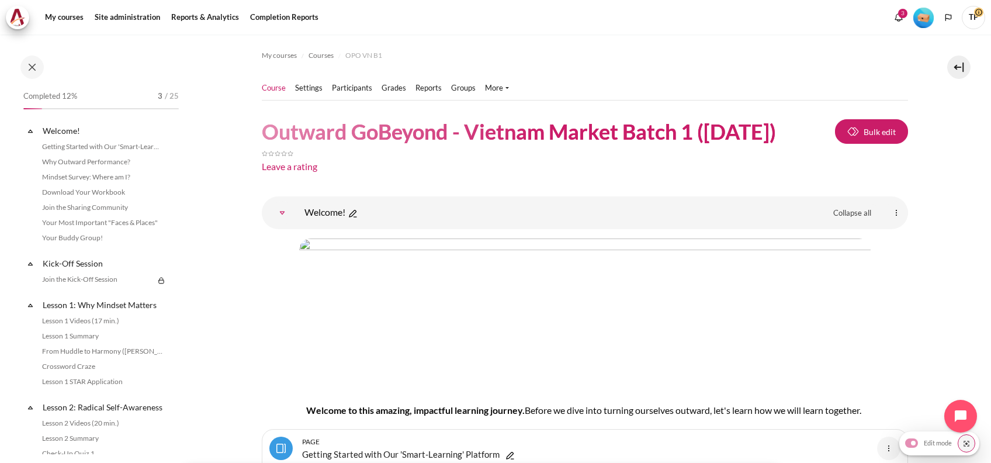
drag, startPoint x: 970, startPoint y: 367, endPoint x: 957, endPoint y: 355, distance: 17.0
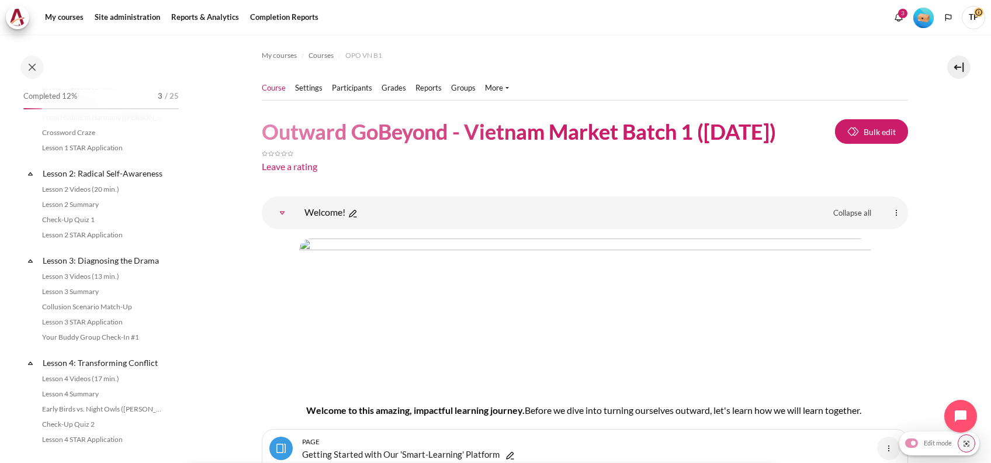
scroll to position [78, 0]
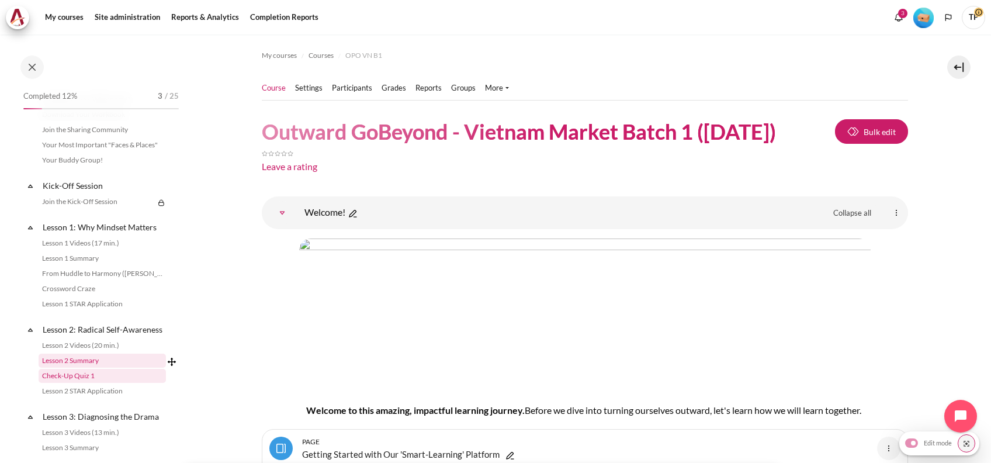
drag, startPoint x: 57, startPoint y: 387, endPoint x: 56, endPoint y: 379, distance: 8.2
click at [56, 383] on link "Check-Up Quiz 1" at bounding box center [102, 376] width 127 height 14
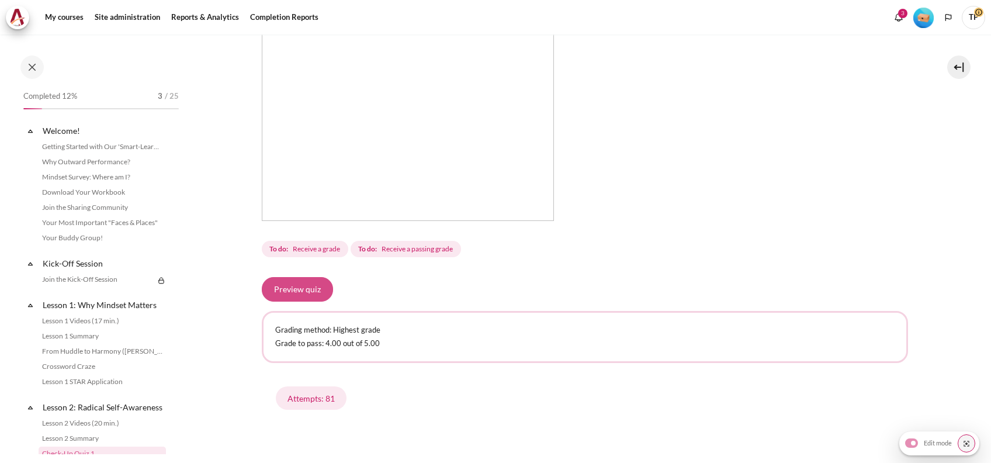
scroll to position [195, 0]
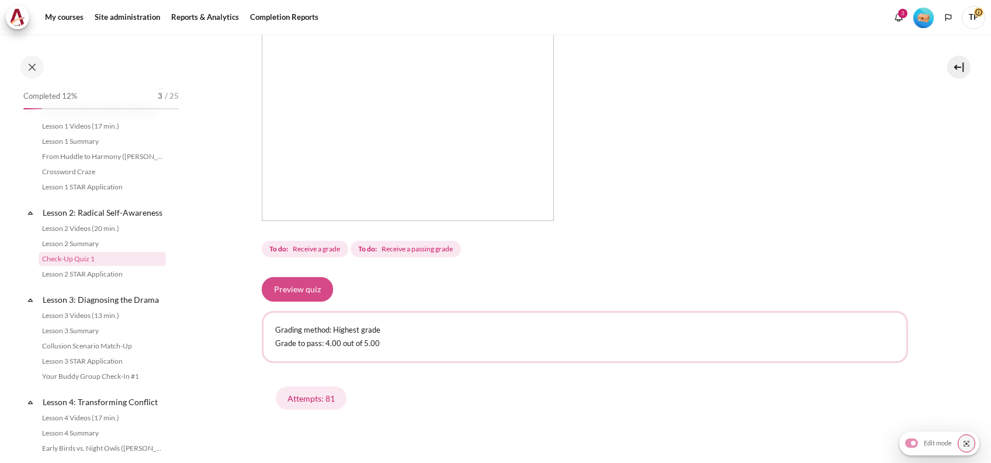
click at [298, 281] on button "Preview quiz" at bounding box center [297, 289] width 71 height 25
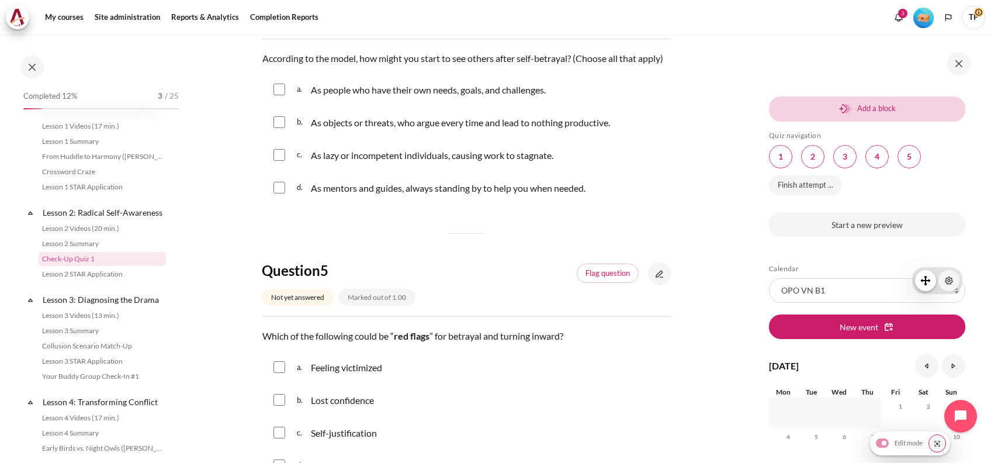
scroll to position [893, 0]
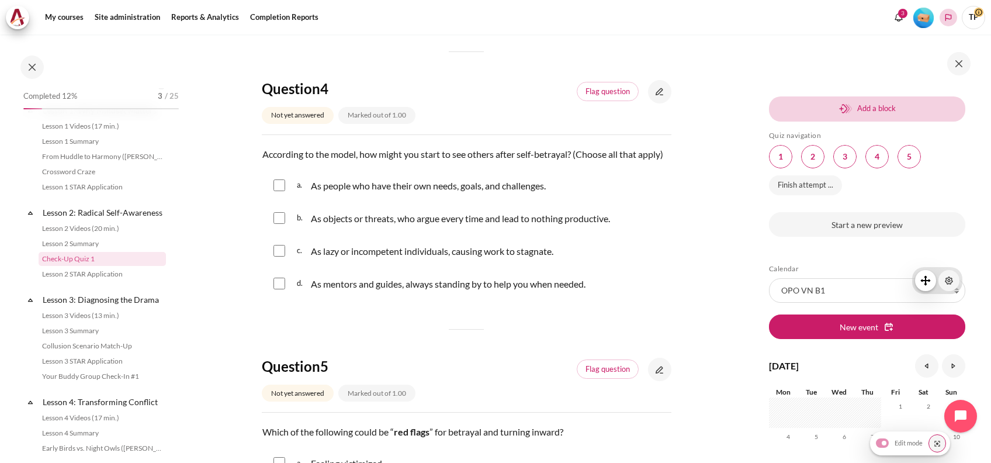
click at [949, 23] on button "Languages" at bounding box center [949, 18] width 18 height 18
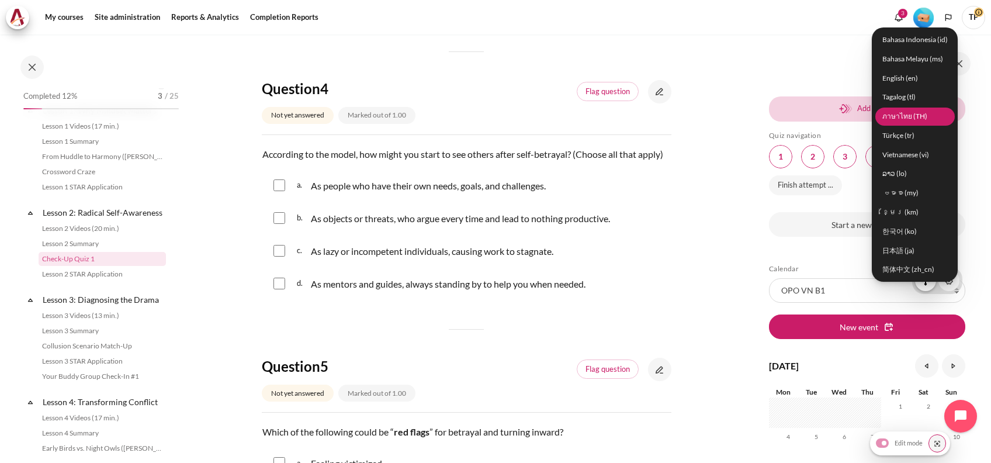
click at [905, 119] on link "ภาษาไทย (TH)" at bounding box center [915, 116] width 79 height 18
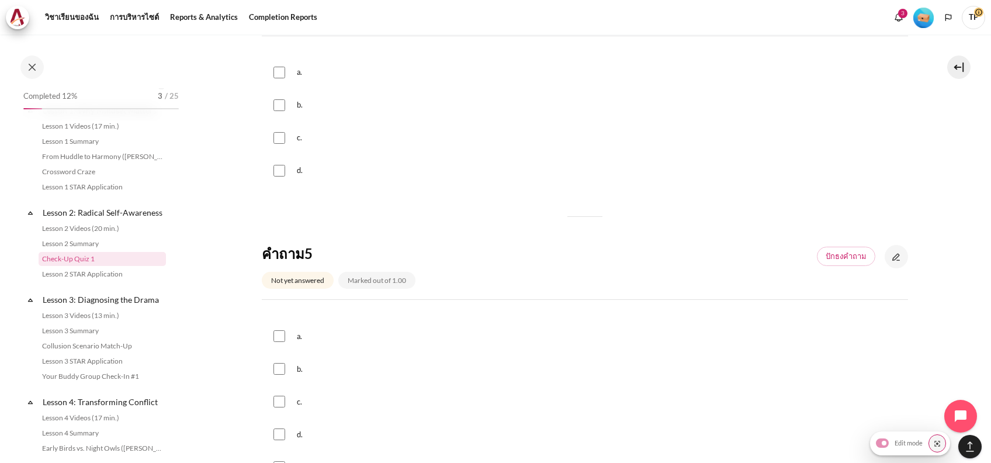
scroll to position [312, 0]
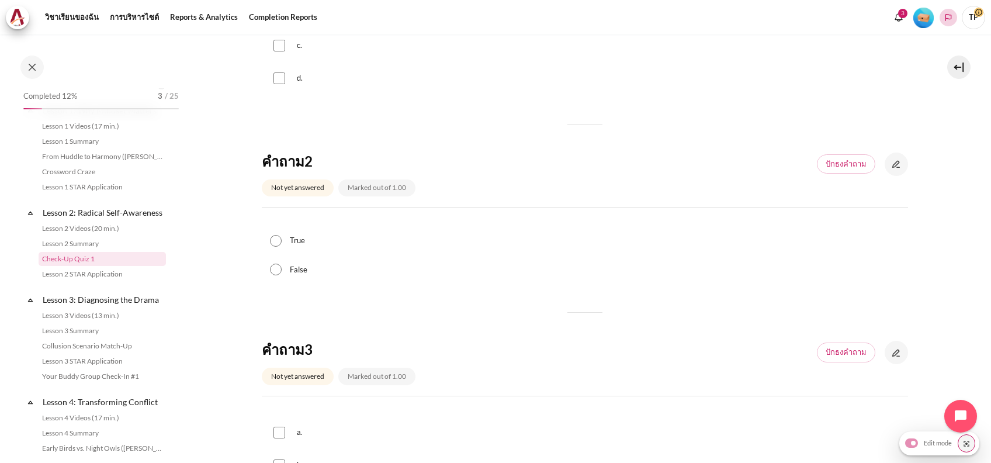
click at [946, 23] on button "Languages" at bounding box center [949, 18] width 18 height 18
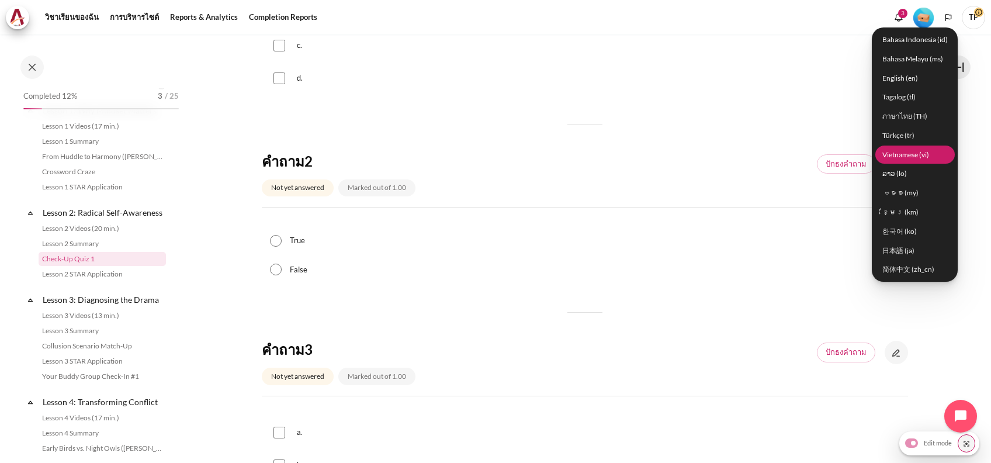
click at [900, 154] on link "Vietnamese ‎(vi)‎" at bounding box center [915, 155] width 79 height 18
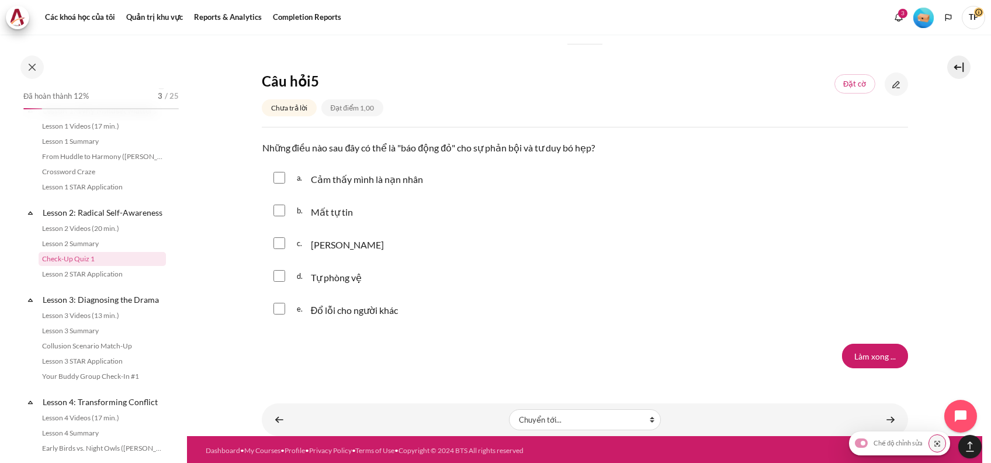
scroll to position [1179, 0]
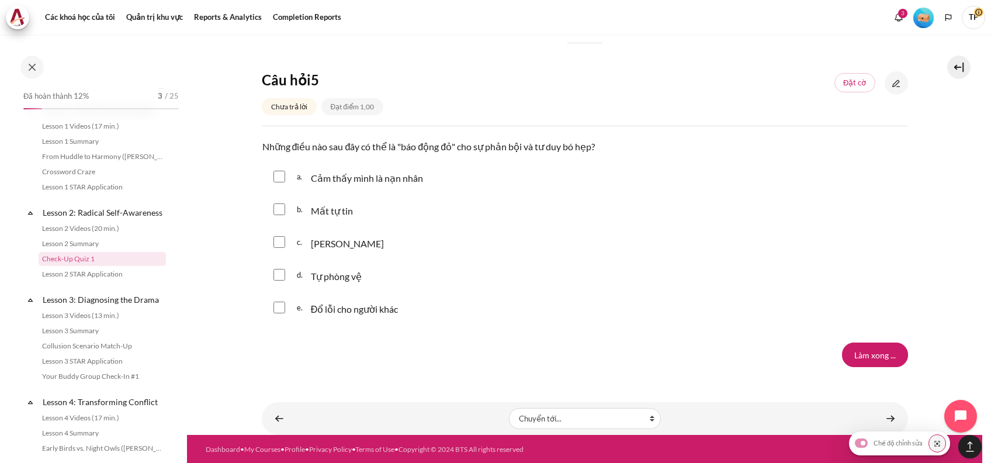
drag, startPoint x: 945, startPoint y: 215, endPoint x: 944, endPoint y: 224, distance: 8.8
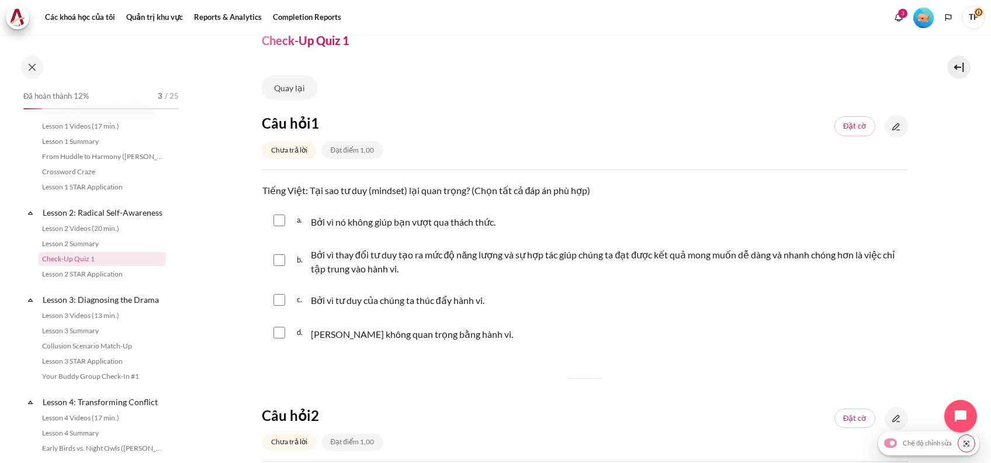
scroll to position [0, 0]
